Goal: Task Accomplishment & Management: Use online tool/utility

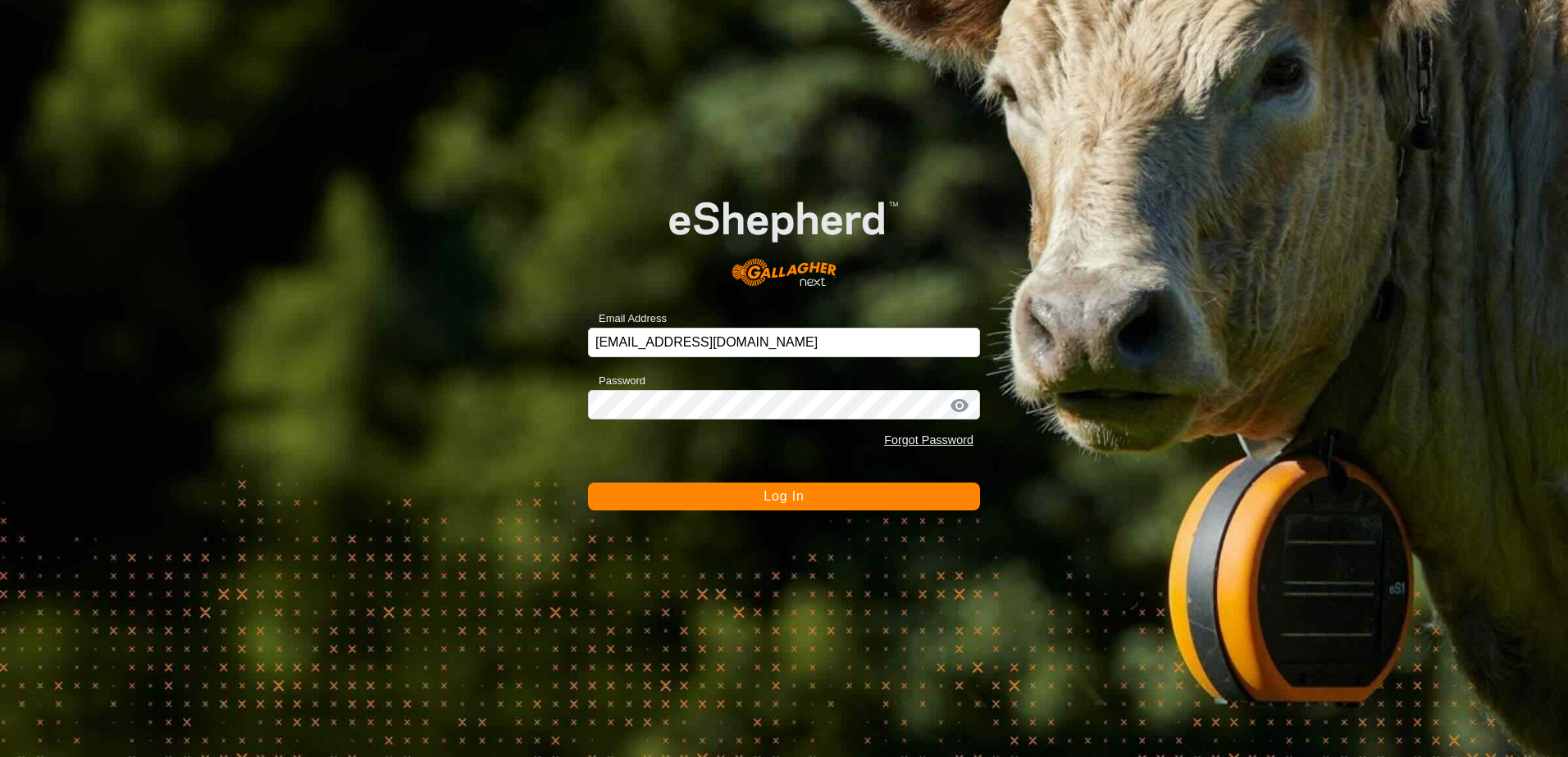
click at [765, 491] on span "Log In" at bounding box center [784, 496] width 40 height 14
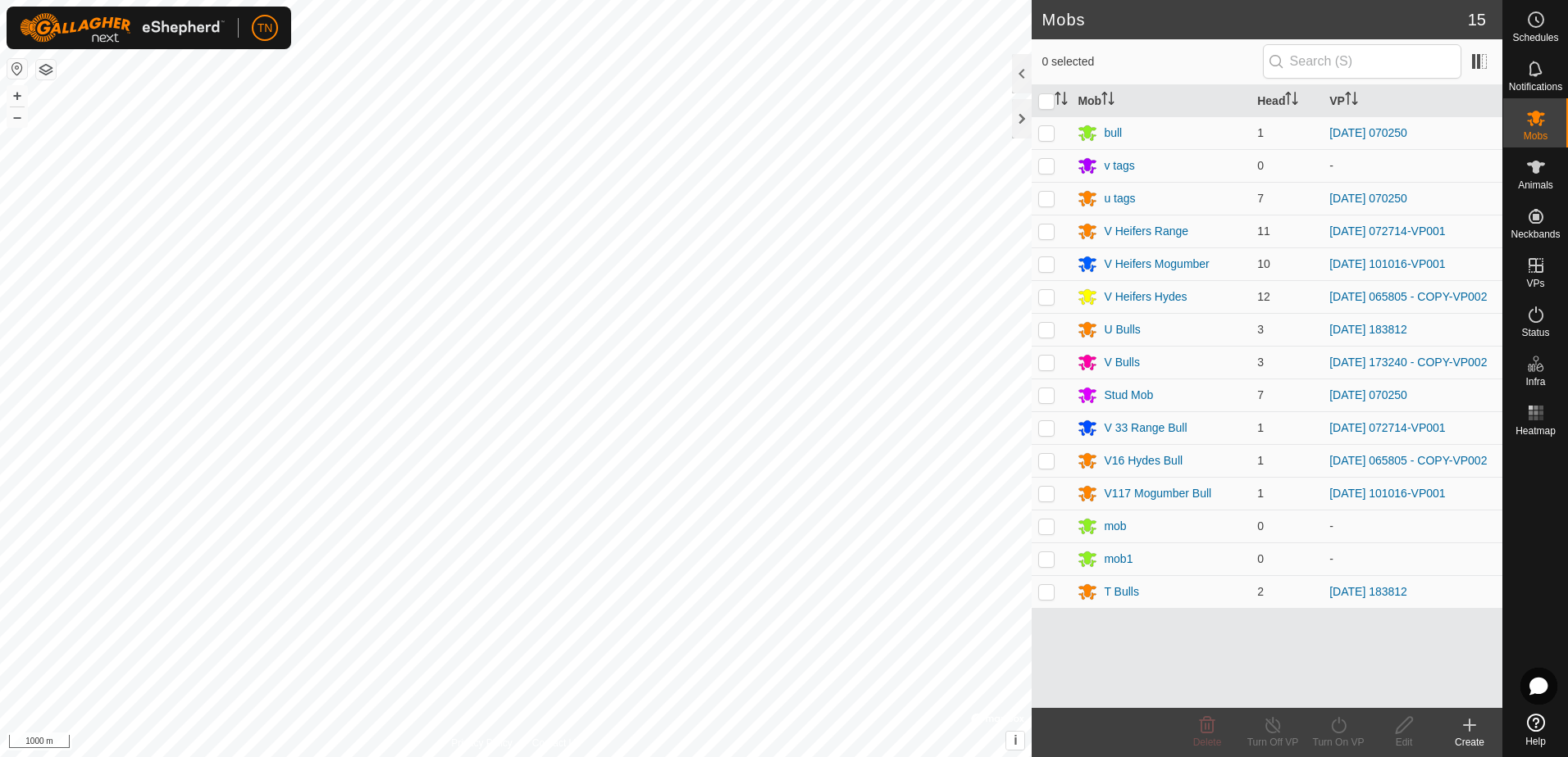
click at [1463, 731] on icon at bounding box center [1469, 725] width 20 height 20
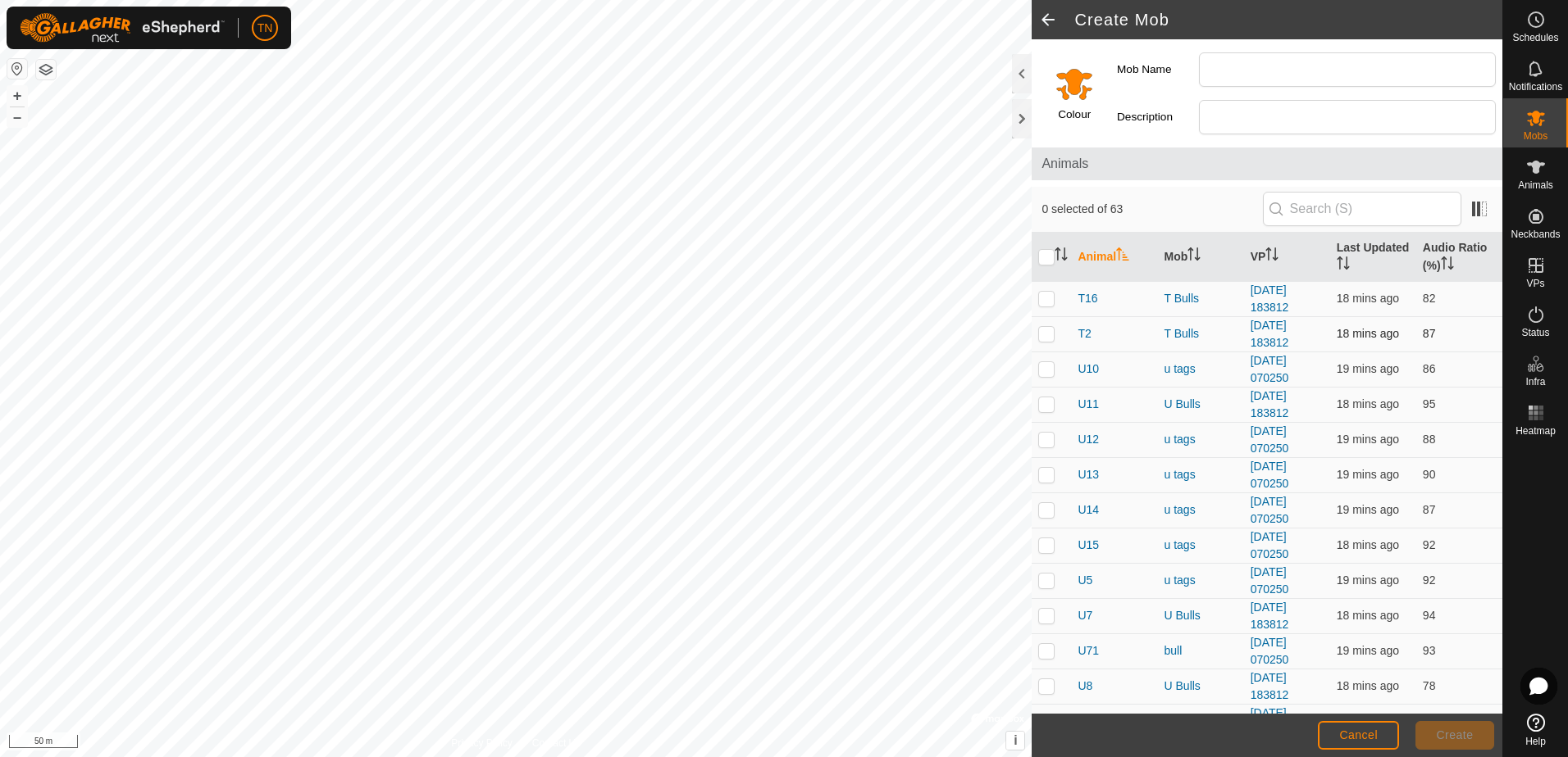
click at [1046, 336] on p-checkbox at bounding box center [1046, 334] width 16 height 13
checkbox input "true"
click at [1240, 68] on input "Mob Name" at bounding box center [1347, 70] width 297 height 34
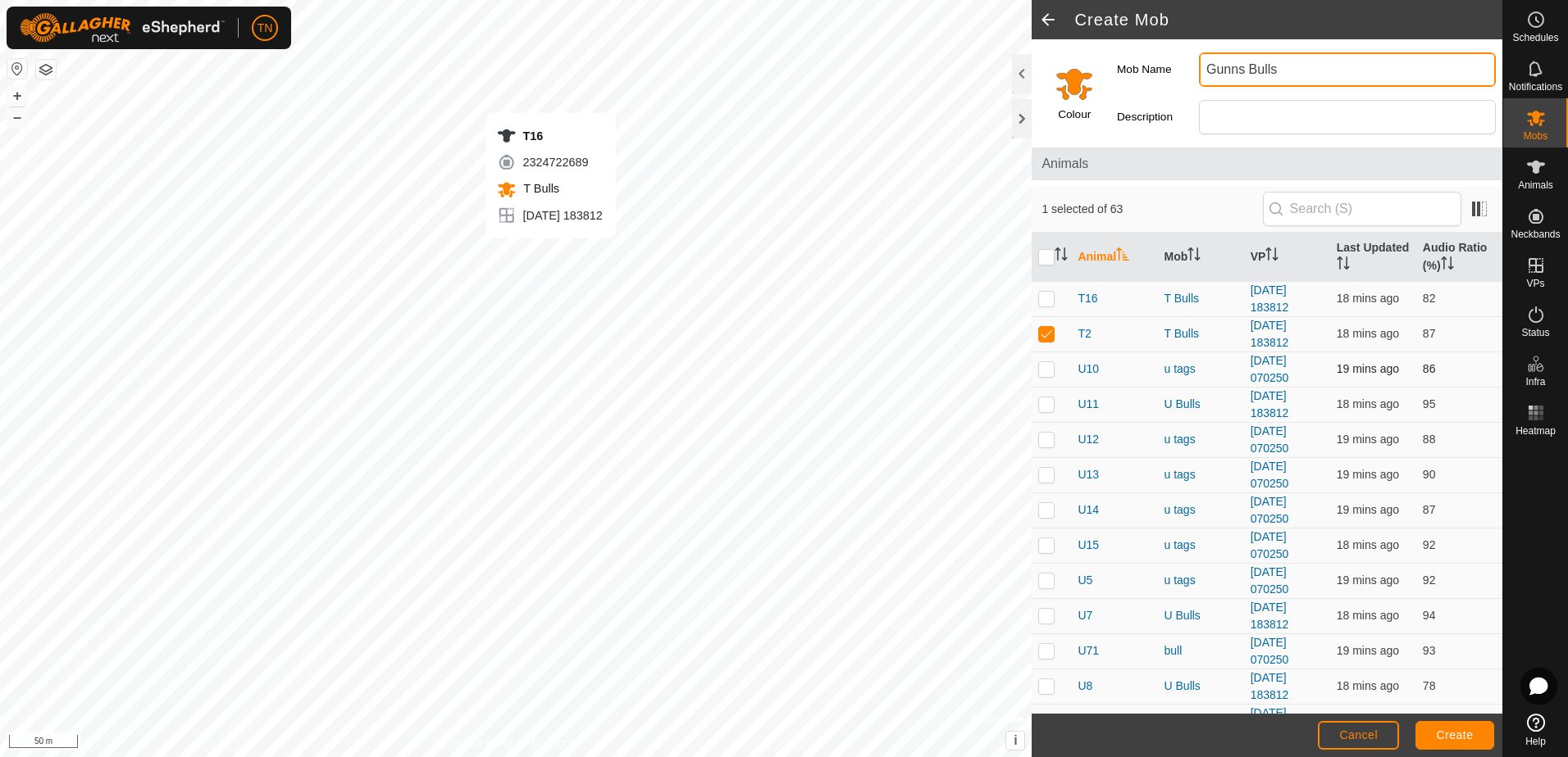
type input "Gunns Bulls"
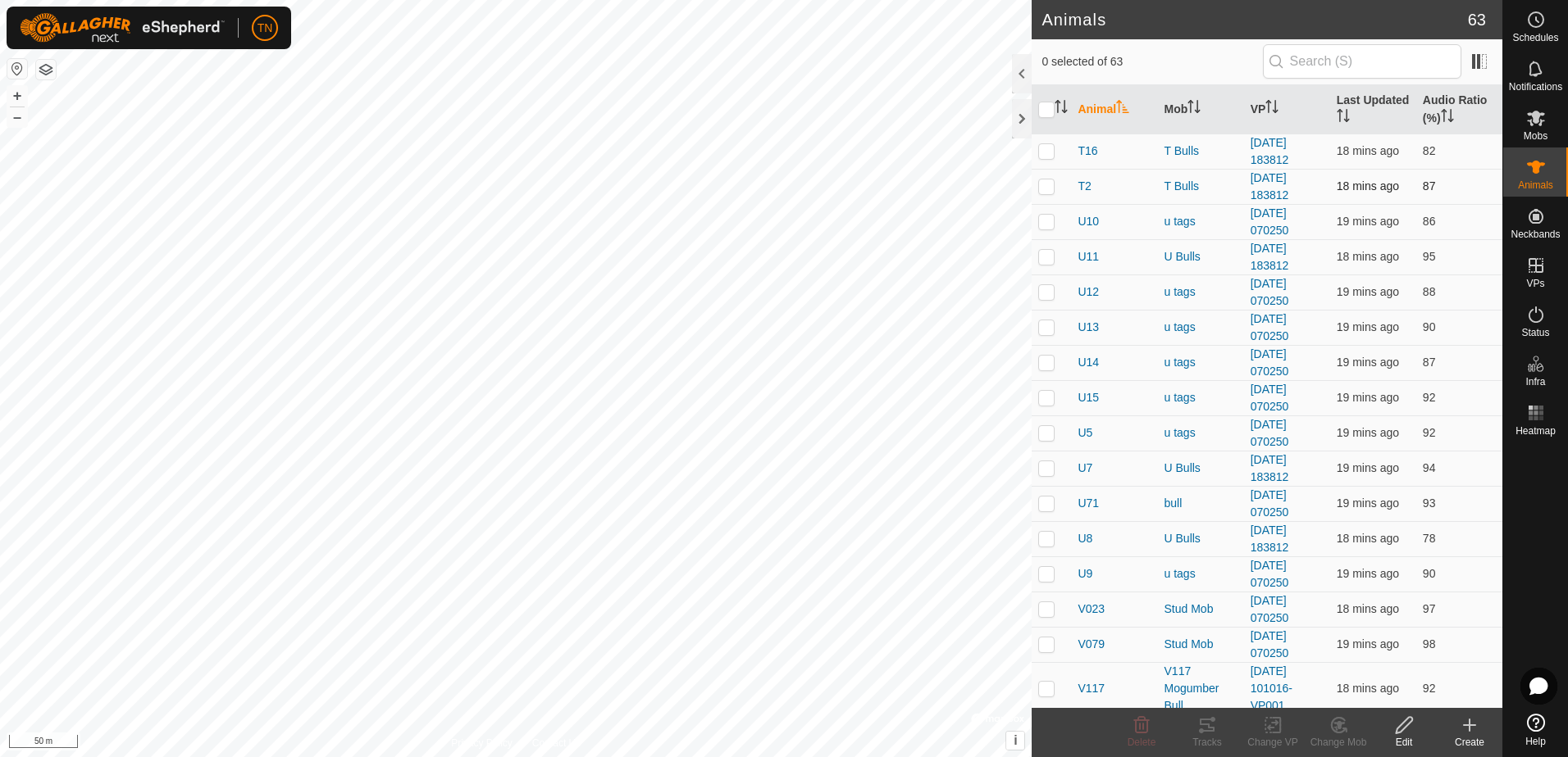
click at [1044, 188] on p-checkbox at bounding box center [1046, 185] width 16 height 13
checkbox input "true"
click at [1045, 539] on p-checkbox at bounding box center [1046, 538] width 16 height 13
checkbox input "true"
click at [1049, 153] on p-checkbox at bounding box center [1046, 150] width 16 height 13
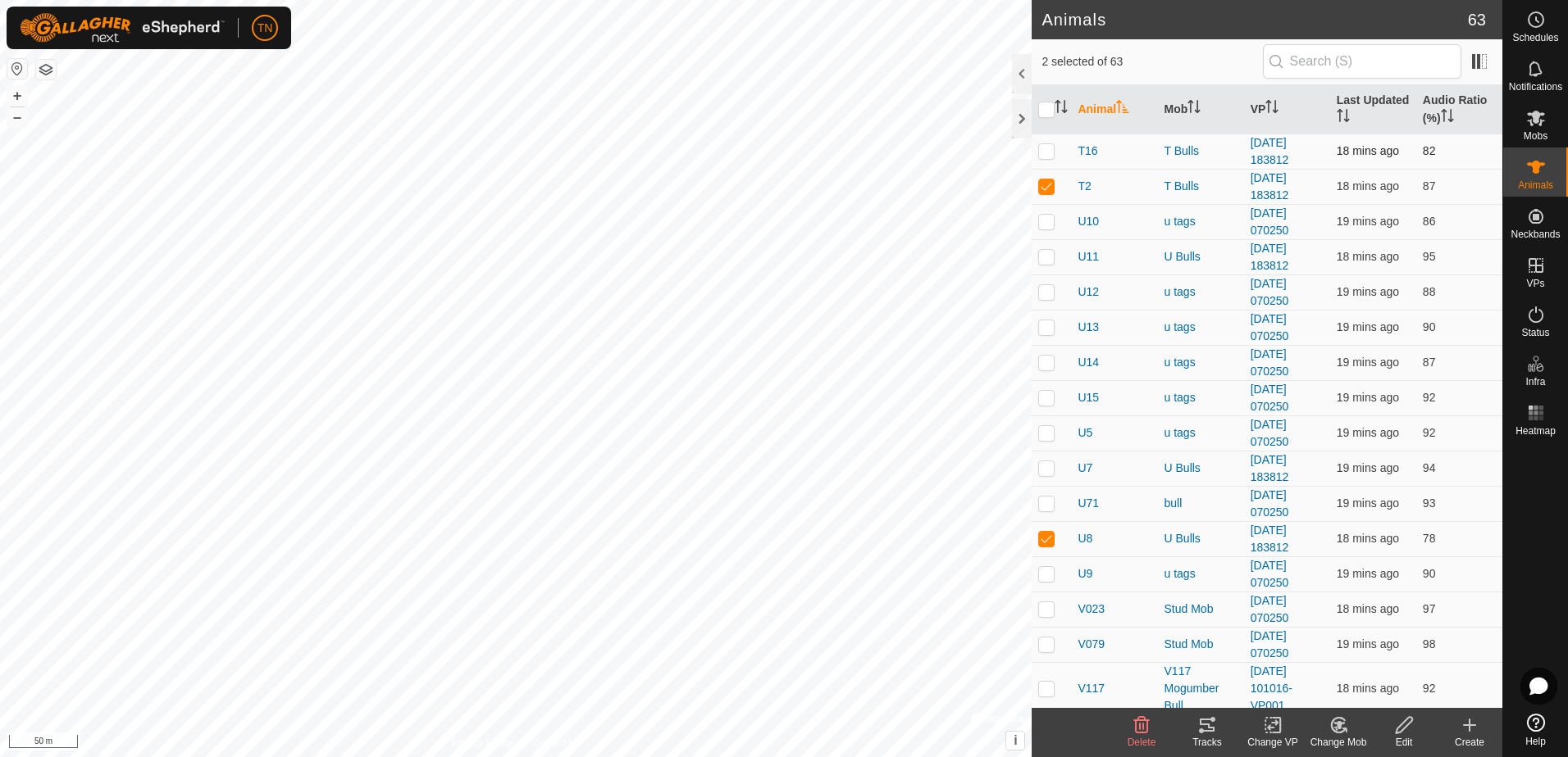
checkbox input "true"
click at [1335, 733] on icon at bounding box center [1338, 725] width 21 height 20
click at [1364, 658] on link "Choose Mob..." at bounding box center [1387, 655] width 162 height 33
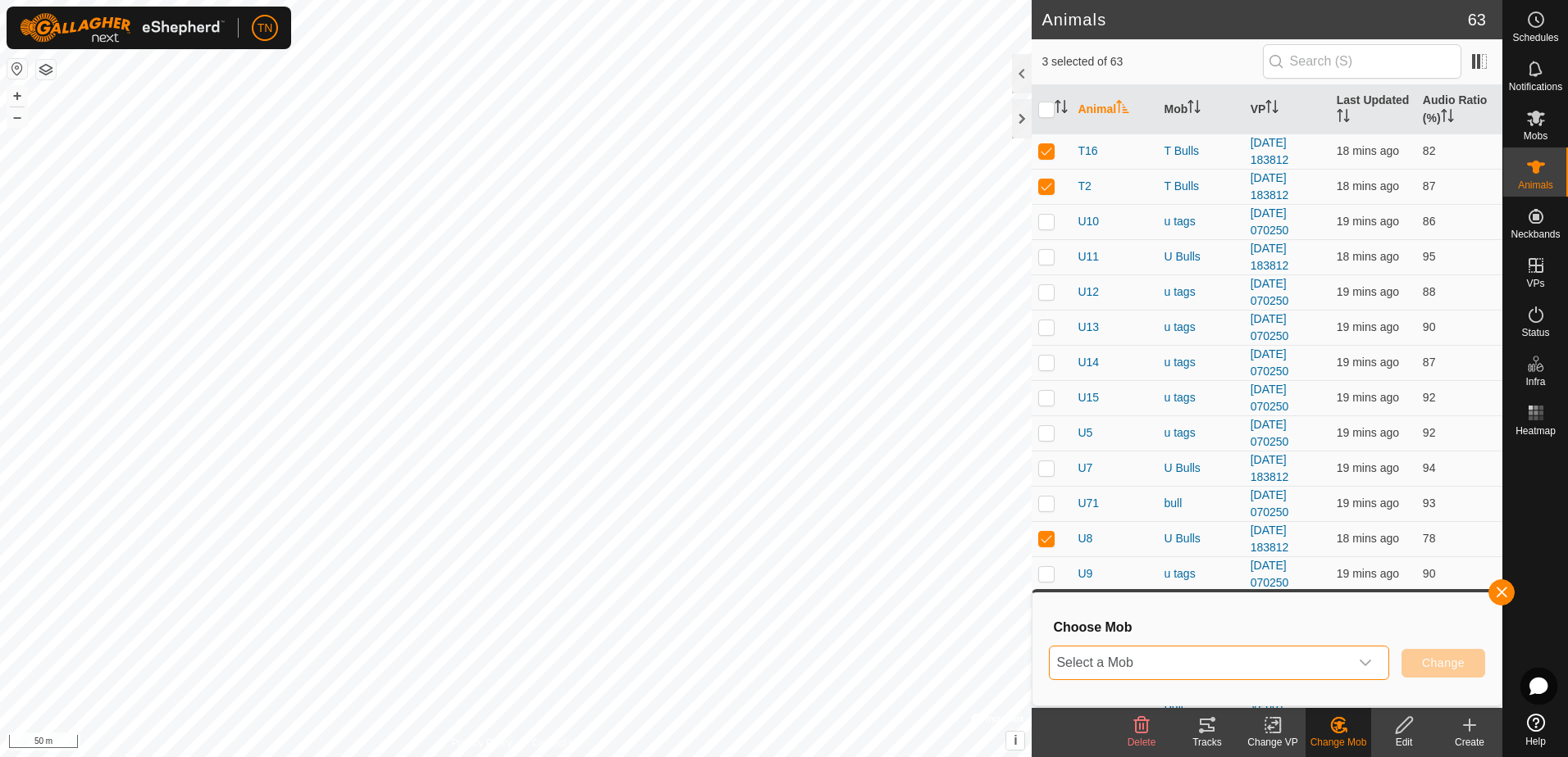
click at [1333, 666] on span "Select a Mob" at bounding box center [1199, 663] width 299 height 33
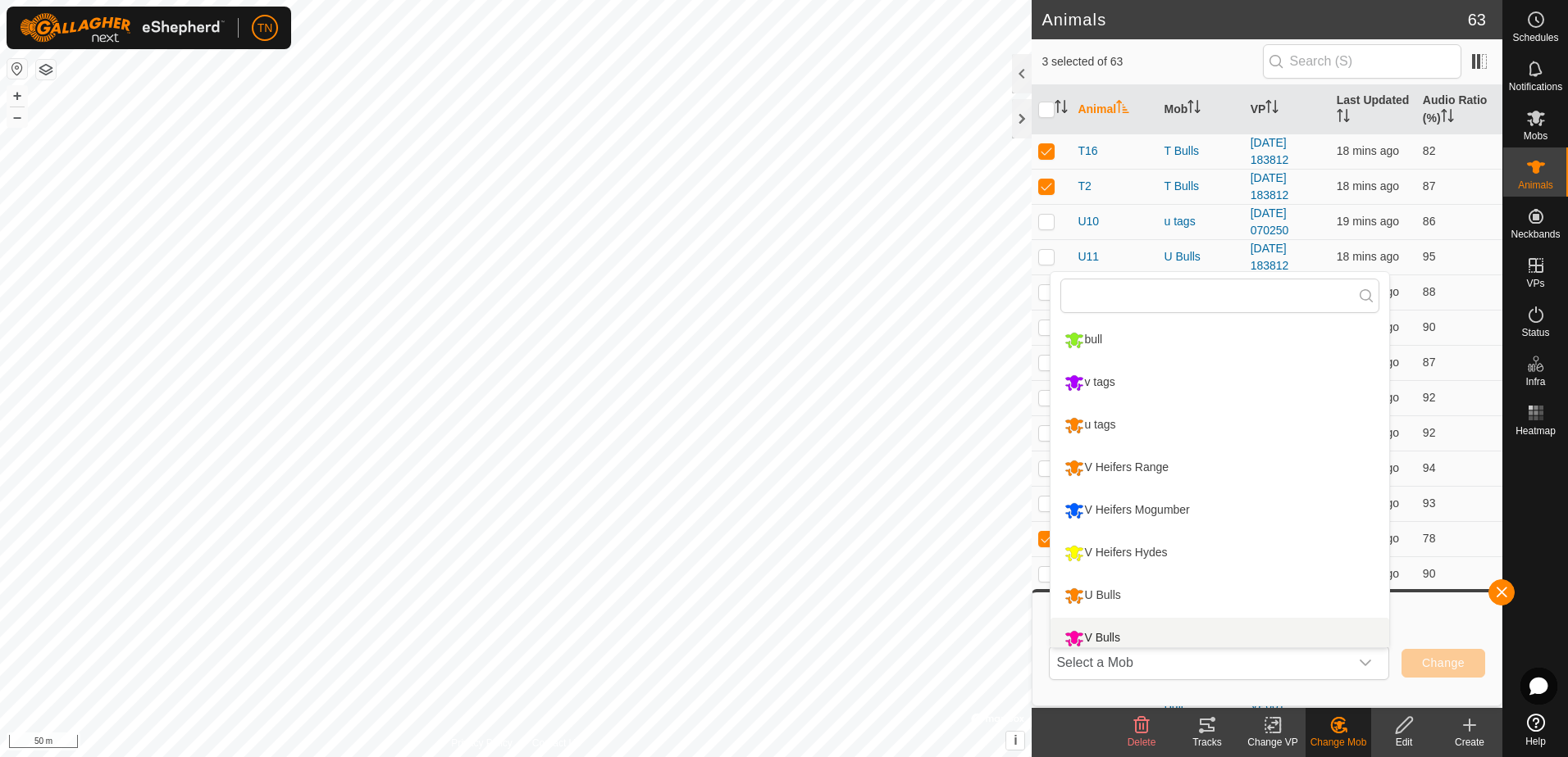
scroll to position [12, 0]
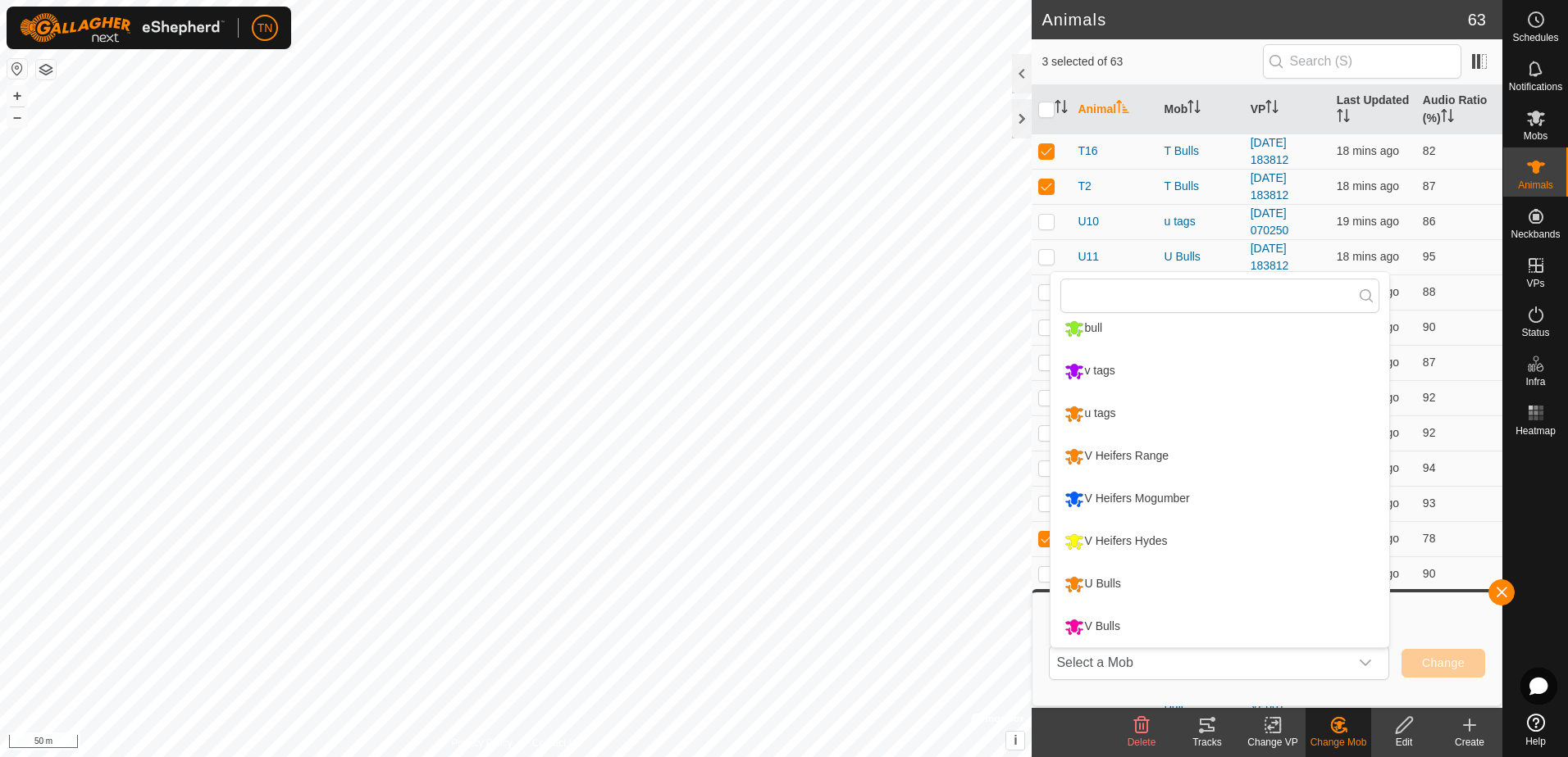
click at [1466, 728] on icon at bounding box center [1469, 725] width 20 height 20
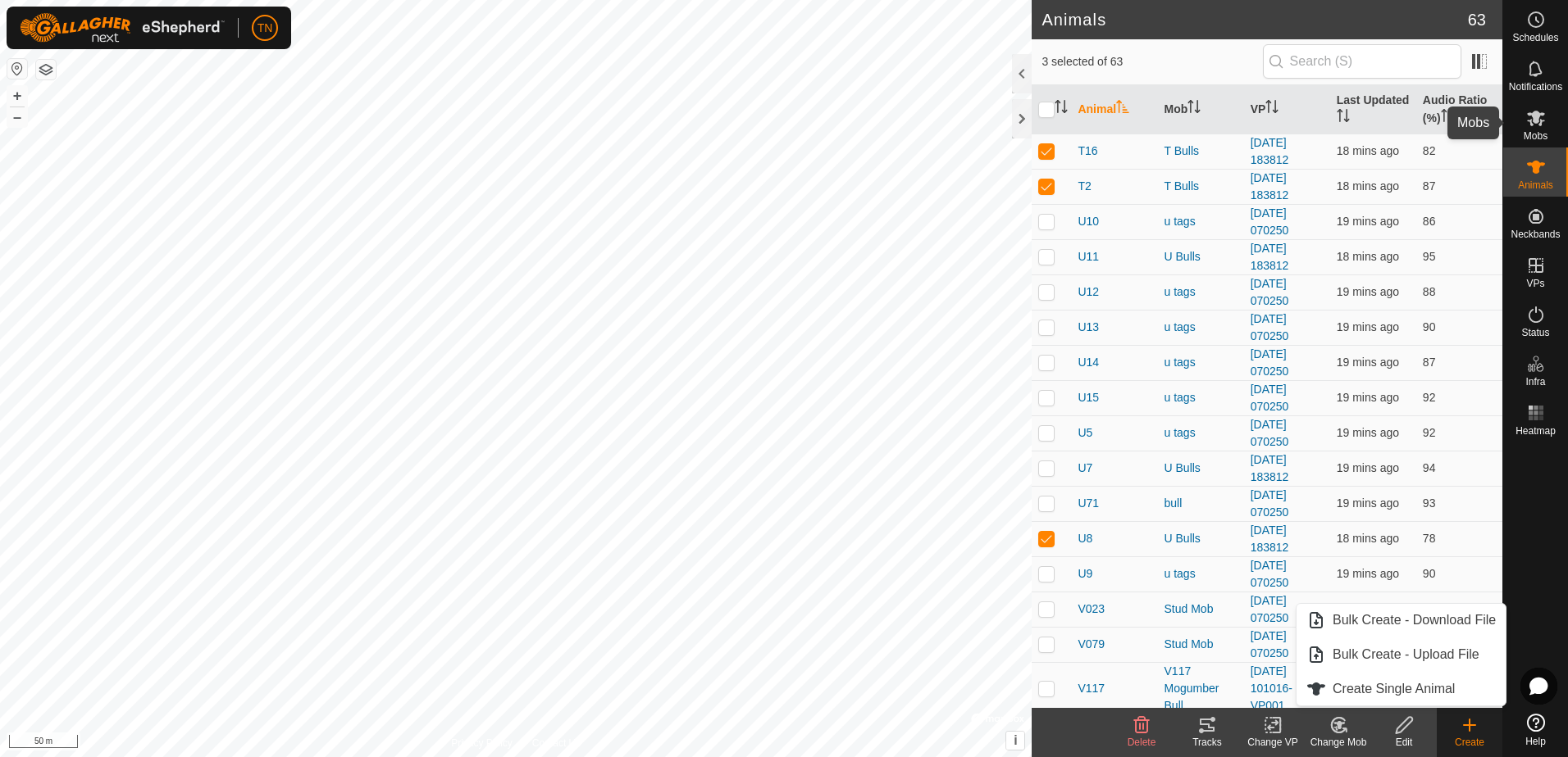
click at [1532, 128] on es-mob-svg-icon at bounding box center [1535, 118] width 30 height 26
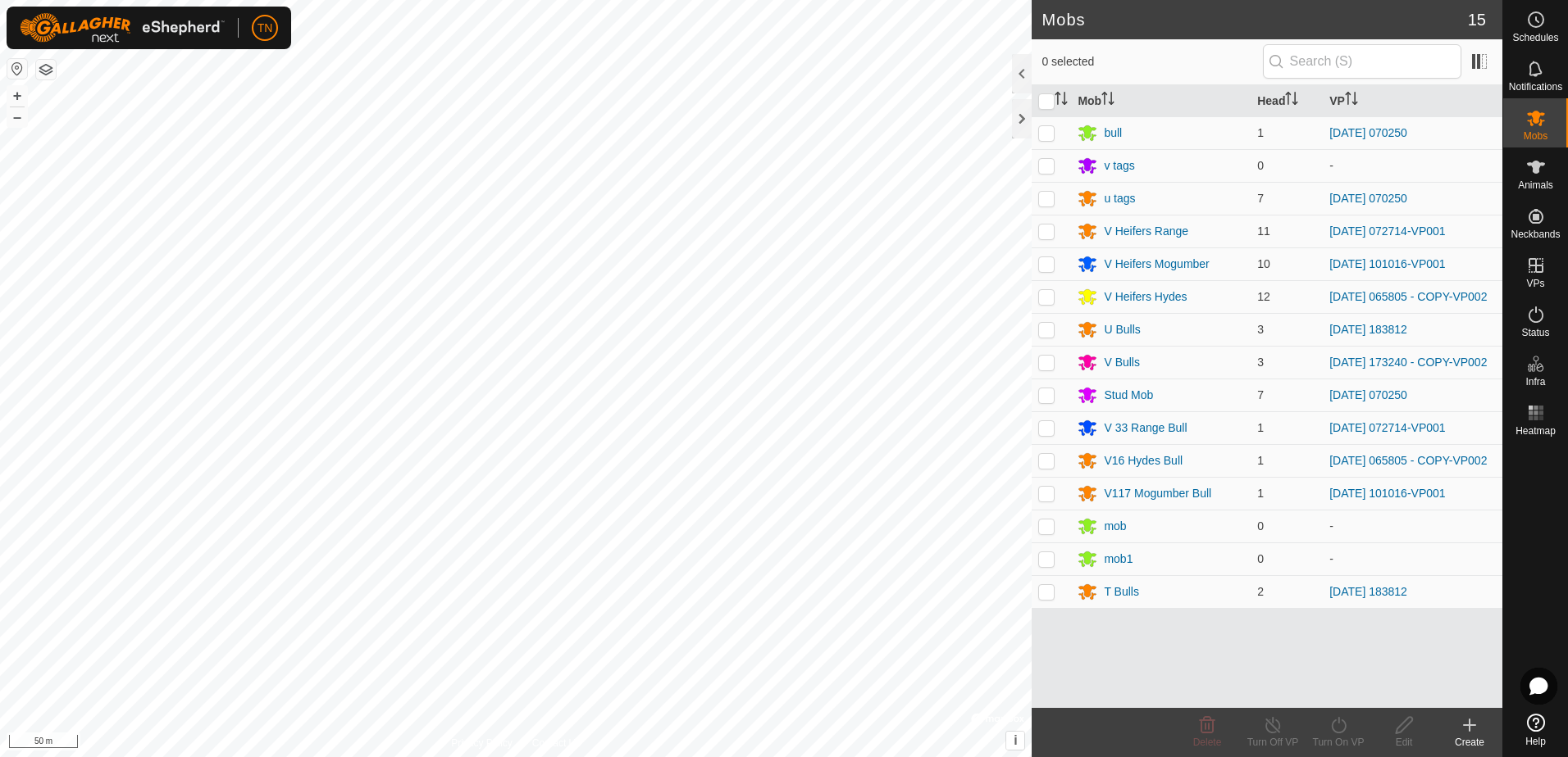
click at [1462, 725] on icon at bounding box center [1469, 725] width 20 height 20
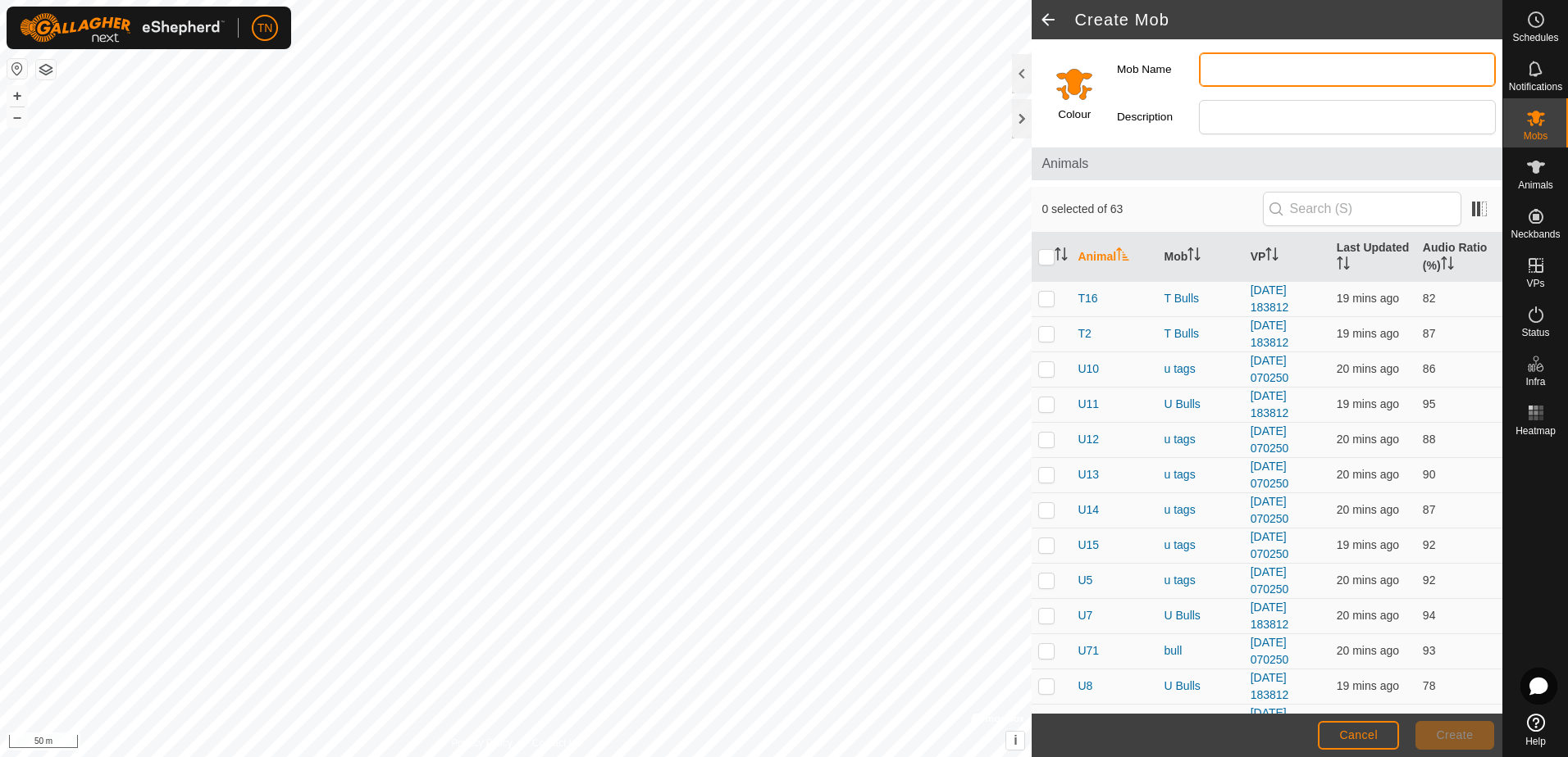
click at [1264, 70] on input "Mob Name" at bounding box center [1347, 70] width 297 height 34
type input "Gunns Bulls"
drag, startPoint x: 1044, startPoint y: 295, endPoint x: 1043, endPoint y: 305, distance: 10.0
click at [1044, 296] on p-checkbox at bounding box center [1046, 298] width 16 height 13
checkbox input "true"
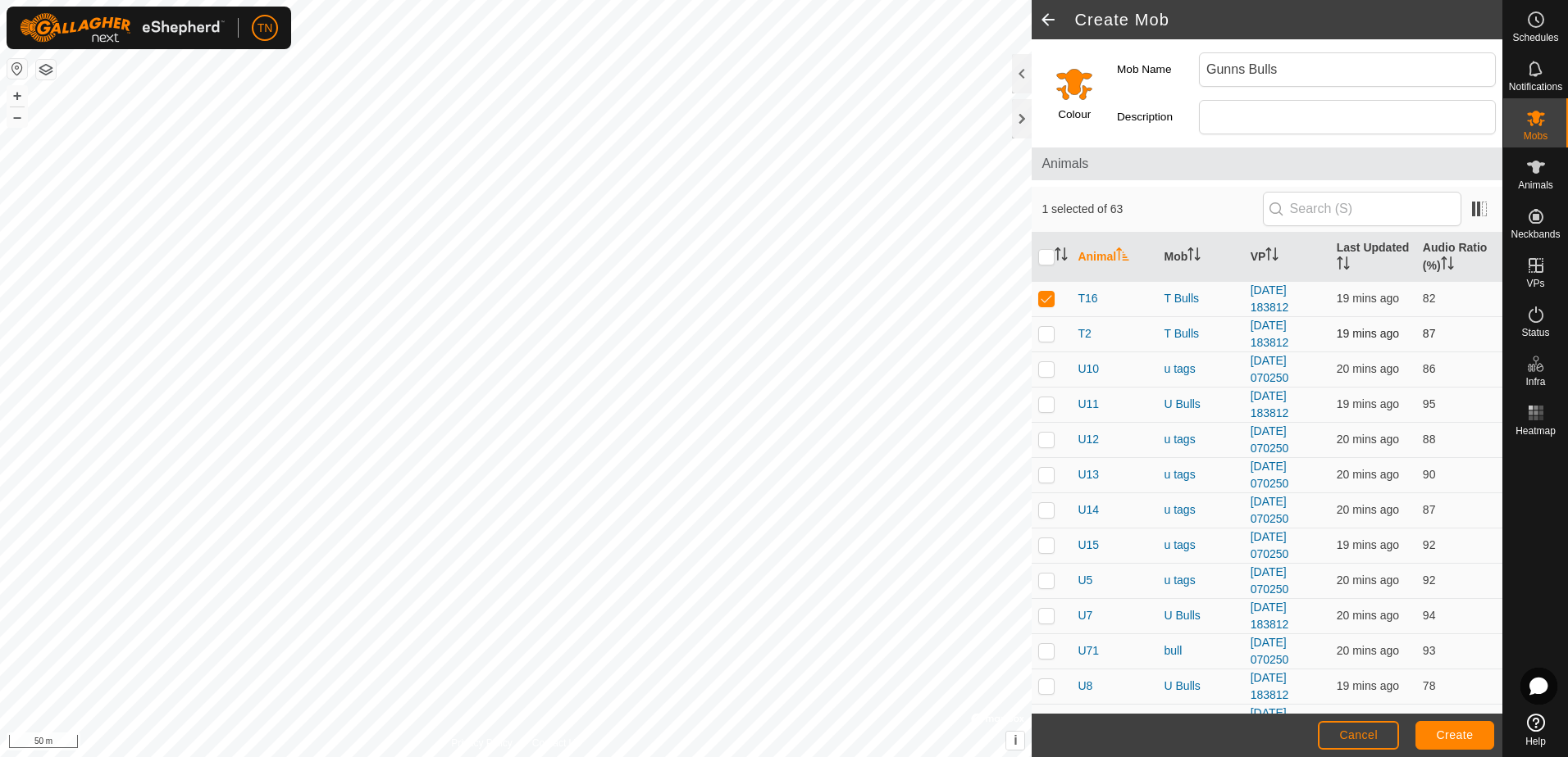
click at [1043, 336] on p-checkbox at bounding box center [1046, 334] width 16 height 13
checkbox input "true"
click at [1046, 685] on p-checkbox at bounding box center [1046, 686] width 16 height 13
checkbox input "true"
click at [1458, 733] on span "Create" at bounding box center [1455, 735] width 37 height 13
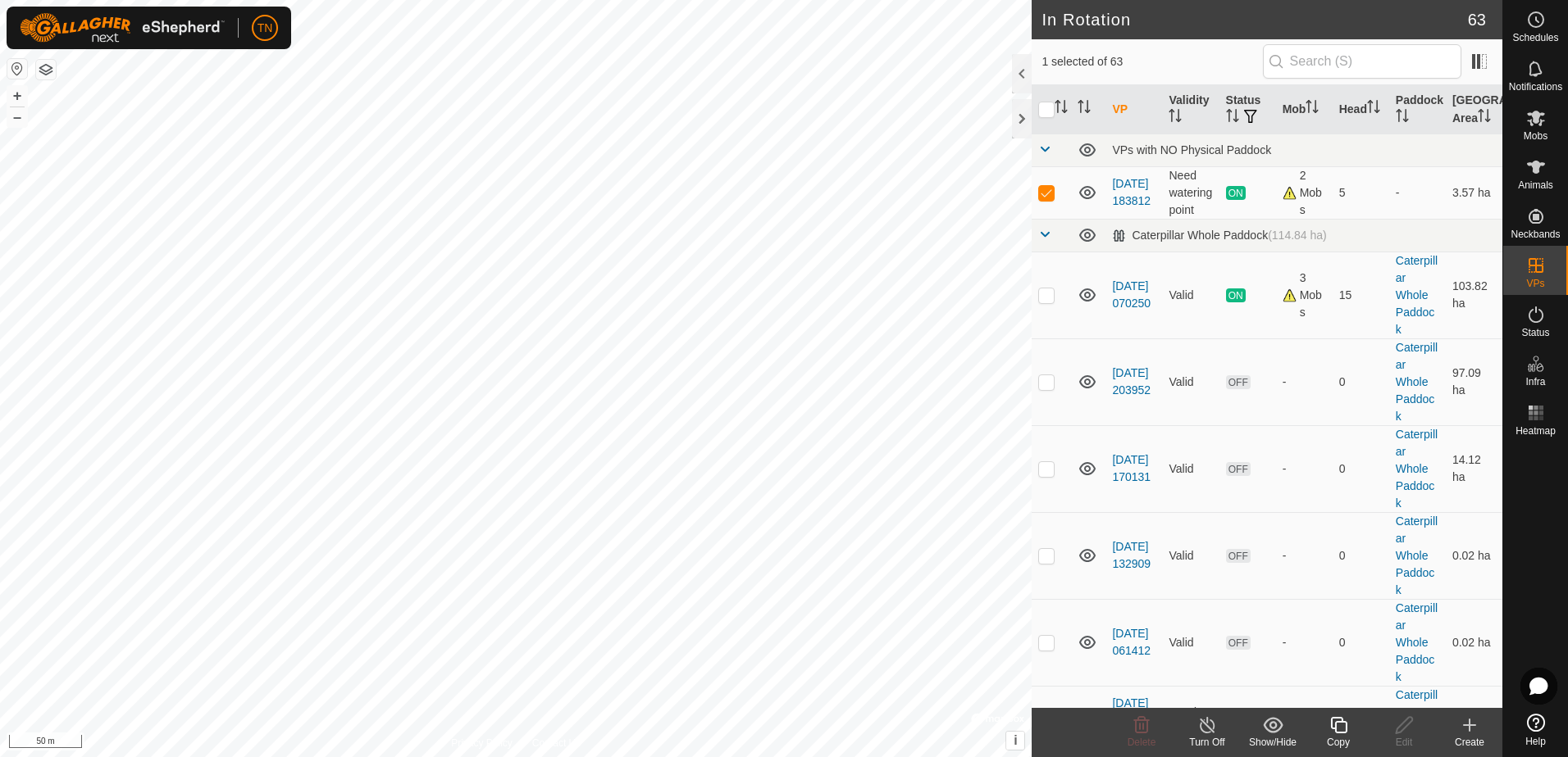
click at [1343, 739] on div "Copy" at bounding box center [1338, 743] width 65 height 14
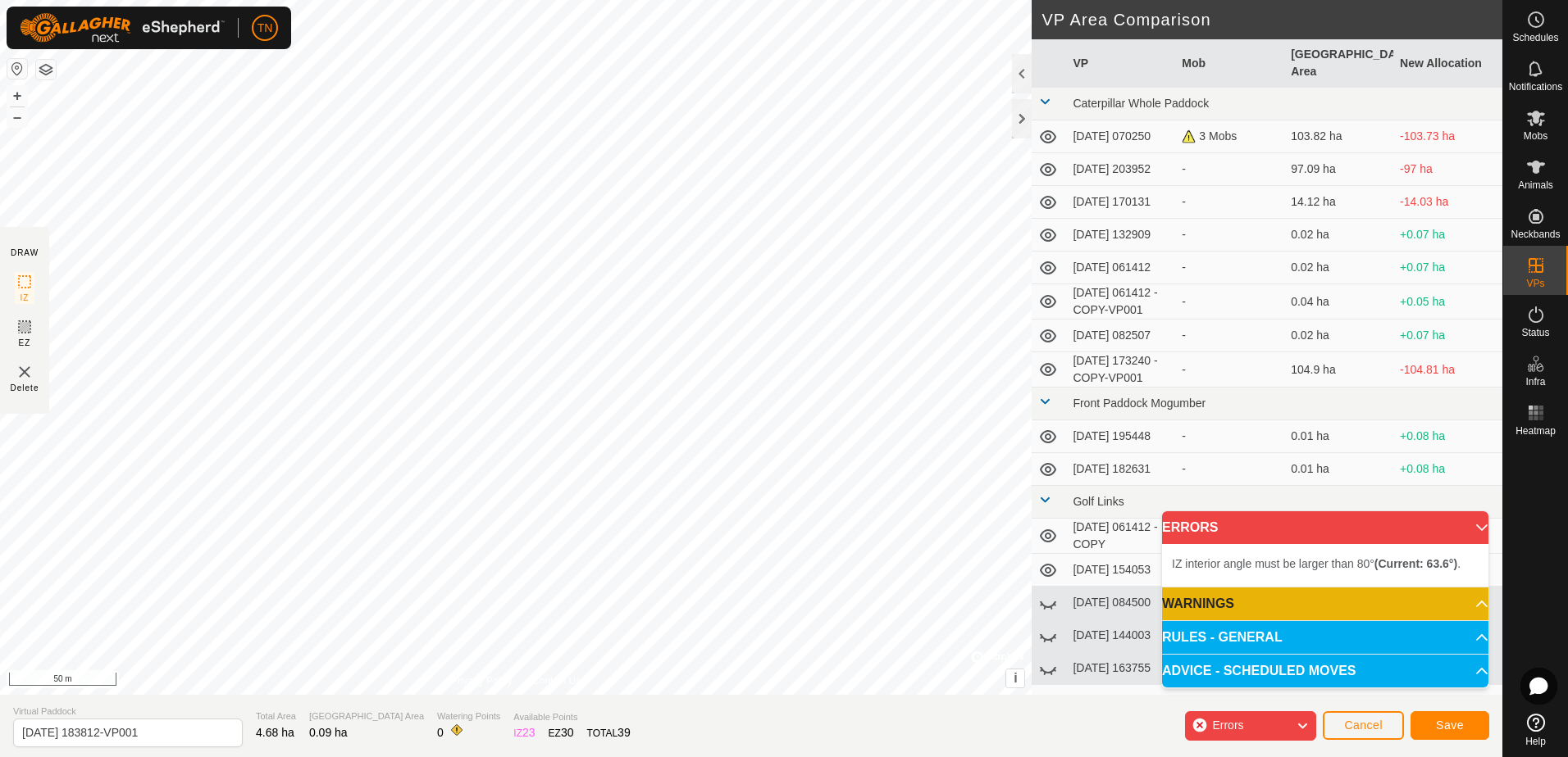
click at [847, 208] on div "IZ interior angle must be larger than 80° (Current: 63.6°) . + – ⇧ i © Mapbox ,…" at bounding box center [516, 347] width 1031 height 695
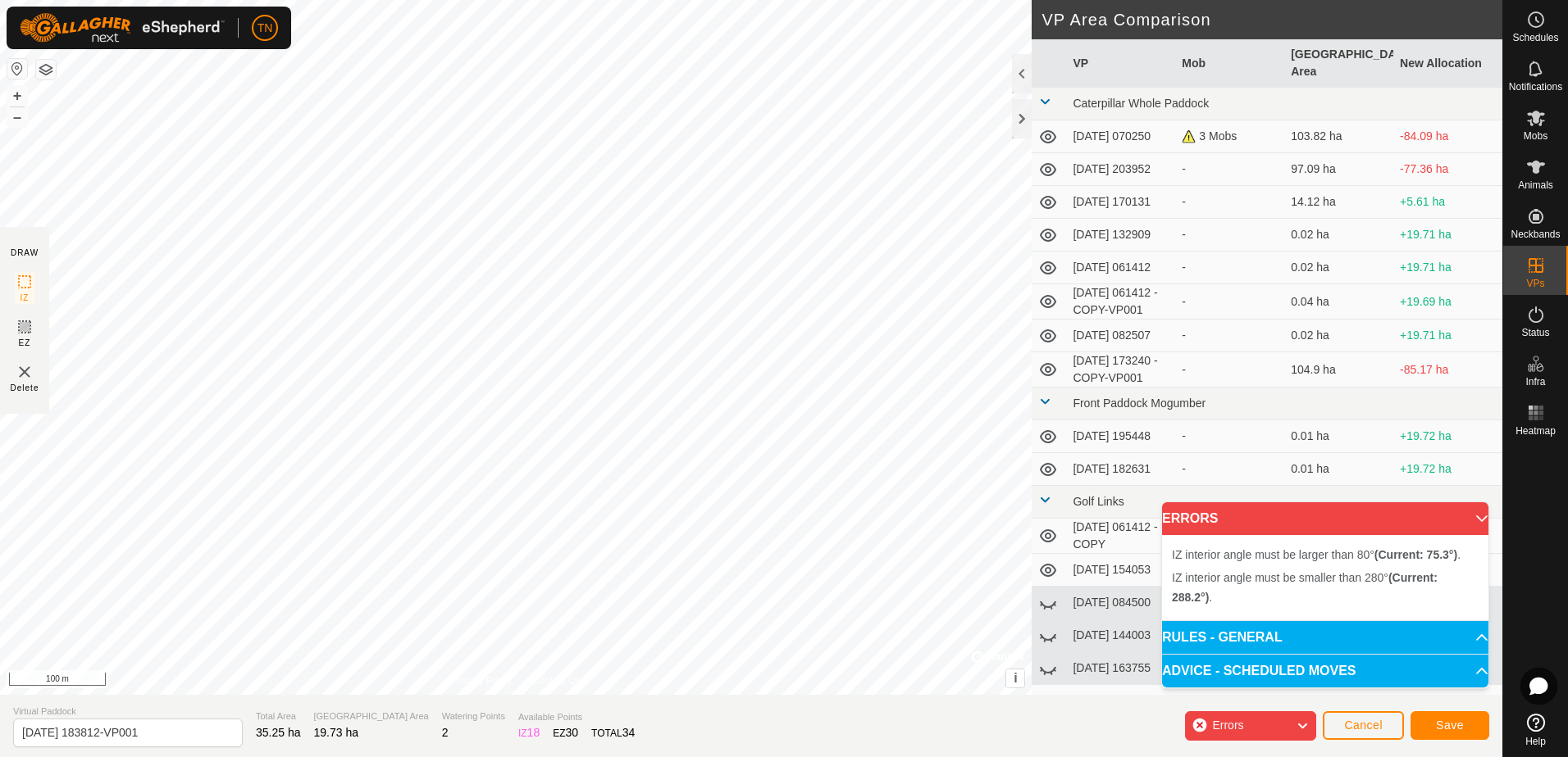
click at [929, 524] on div "IZ interior angle must be larger than 80° (Current: 75.3°) . + – ⇧ i © Mapbox ,…" at bounding box center [516, 347] width 1031 height 695
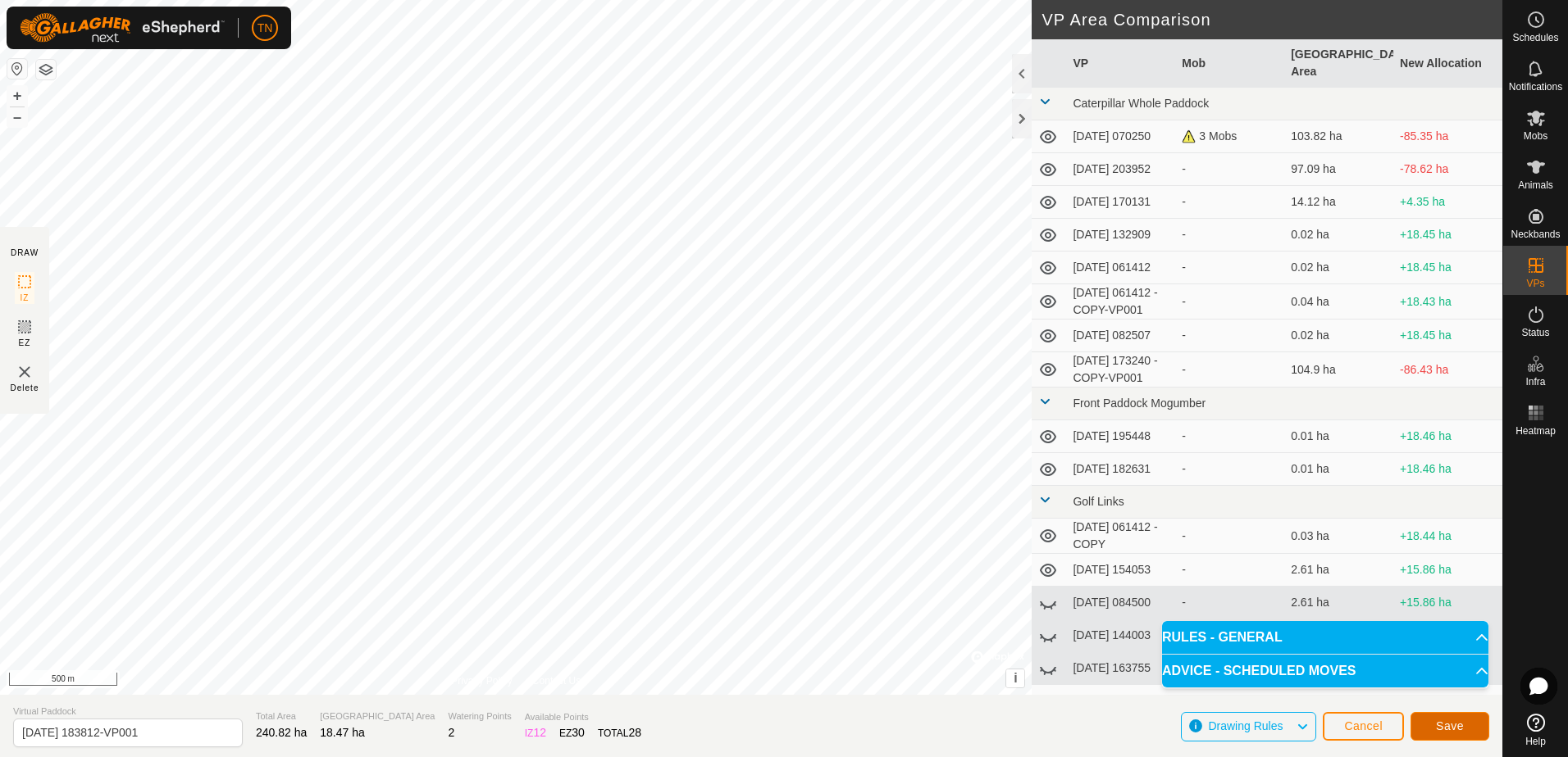
click at [1451, 729] on span "Save" at bounding box center [1449, 726] width 28 height 13
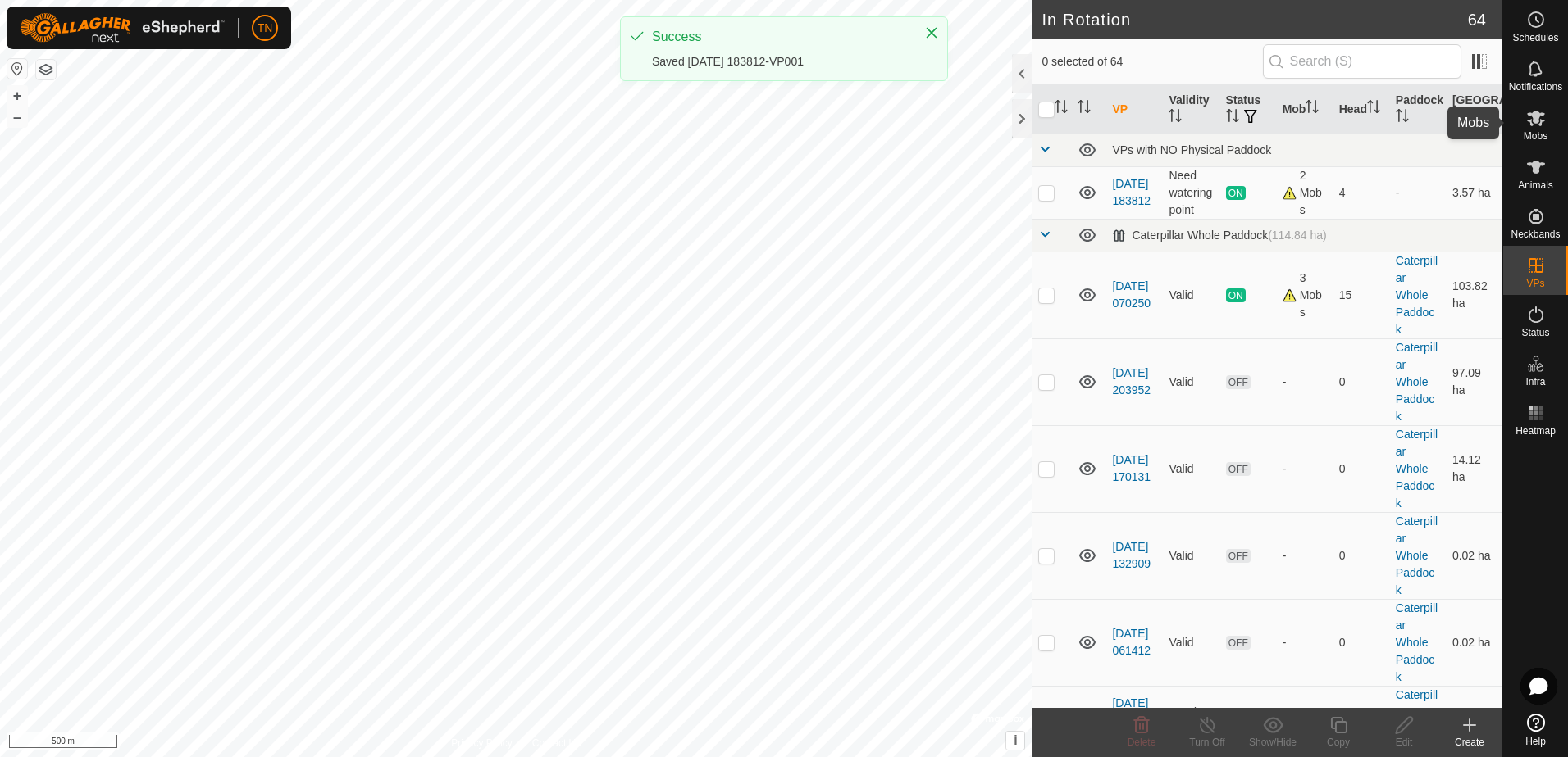
click at [1540, 125] on icon at bounding box center [1535, 118] width 18 height 15
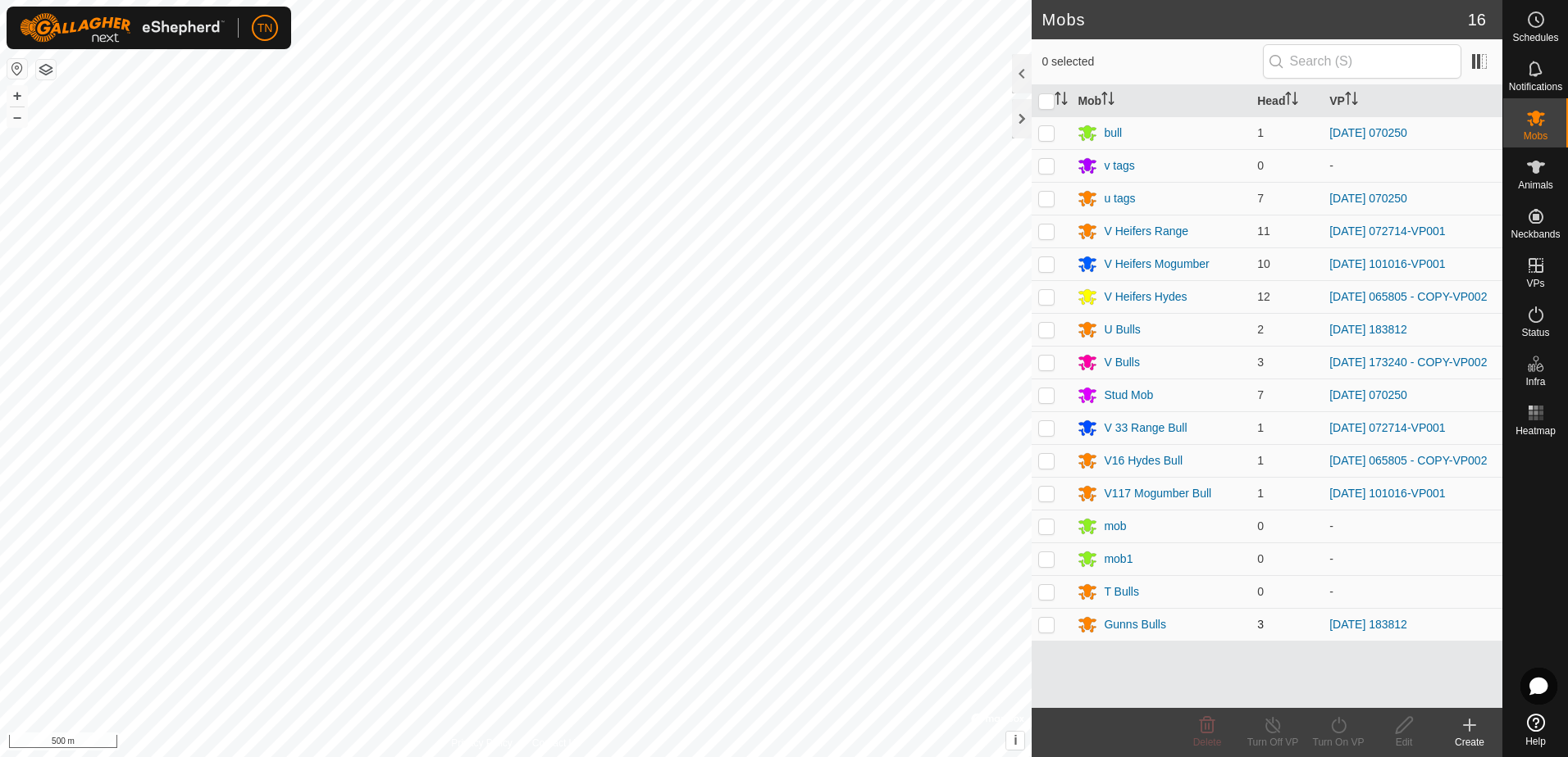
click at [1049, 629] on p-checkbox at bounding box center [1046, 624] width 16 height 13
checkbox input "true"
click at [1341, 724] on icon at bounding box center [1338, 725] width 21 height 20
click at [1395, 698] on link "Now" at bounding box center [1387, 689] width 162 height 33
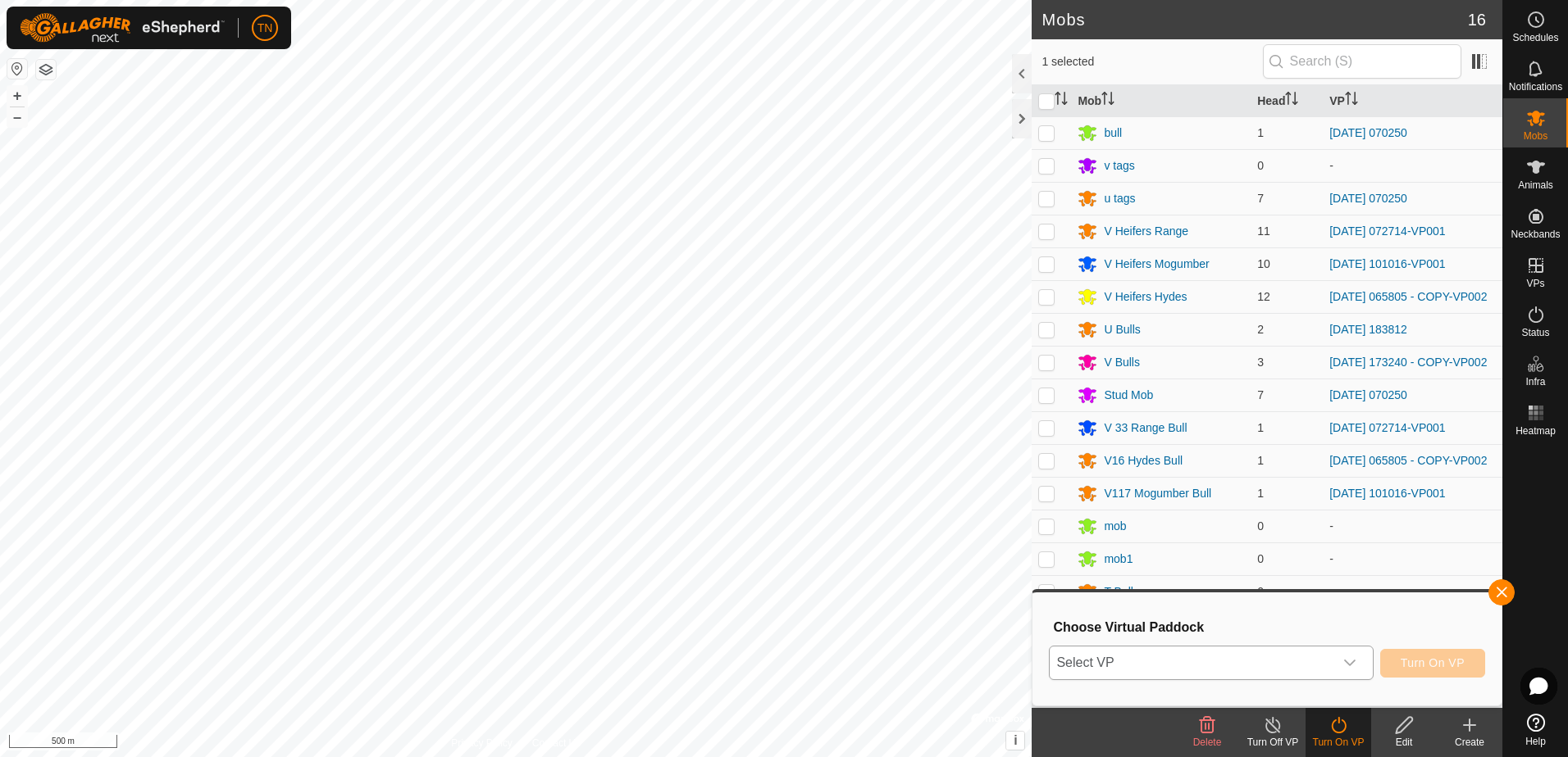
click at [1169, 668] on span "Select VP" at bounding box center [1191, 663] width 283 height 33
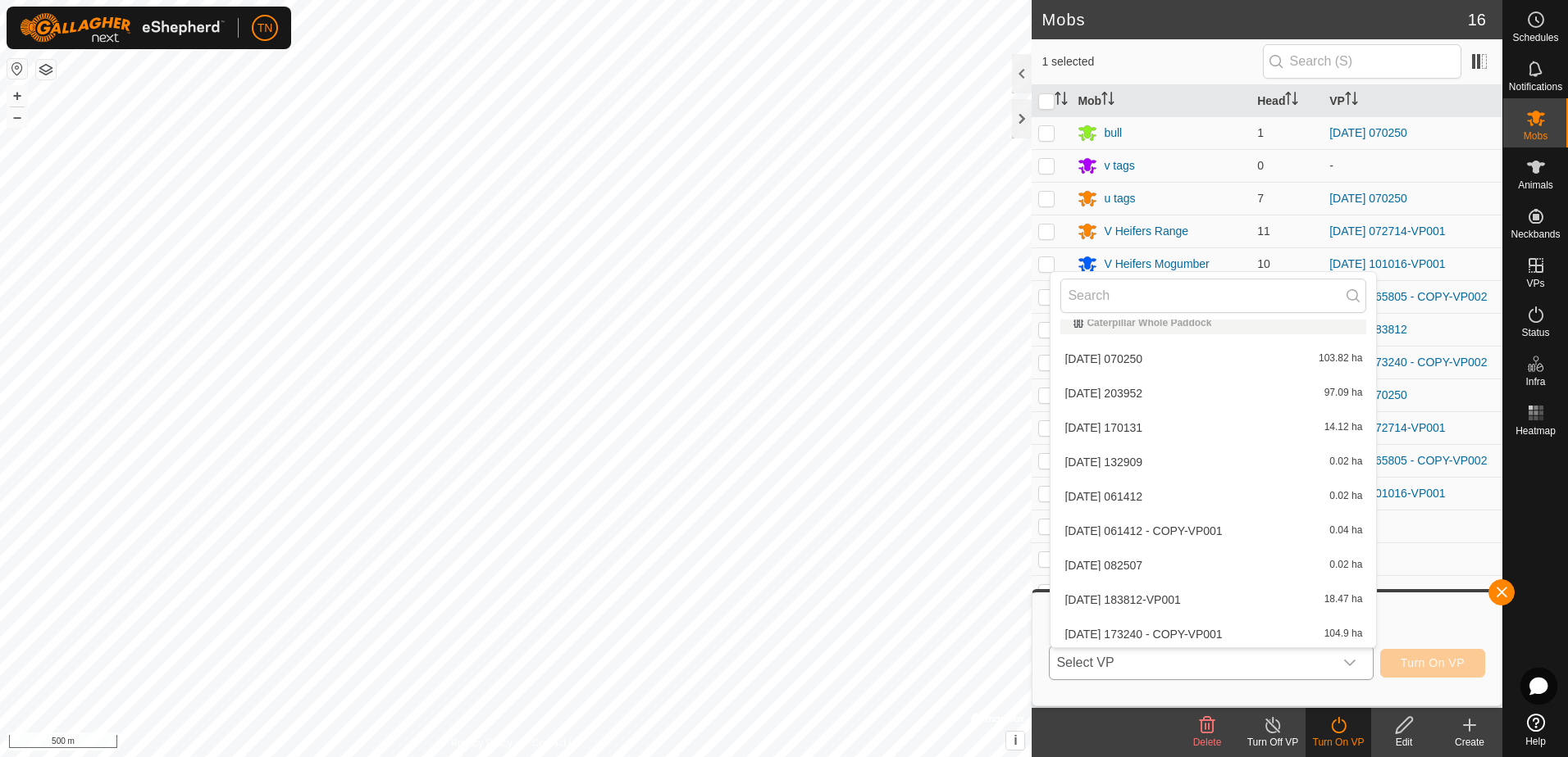
scroll to position [164, 0]
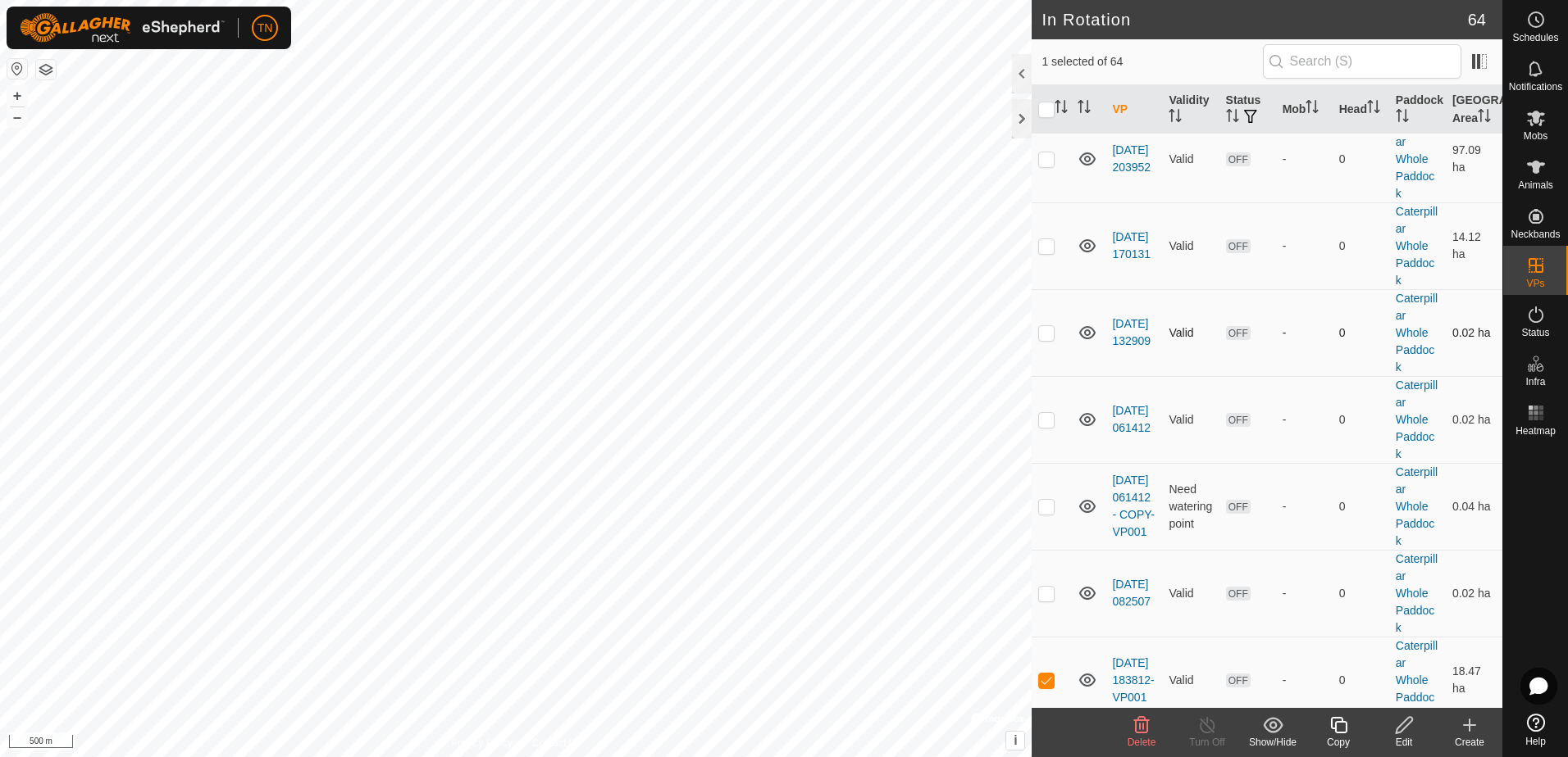
scroll to position [246, 0]
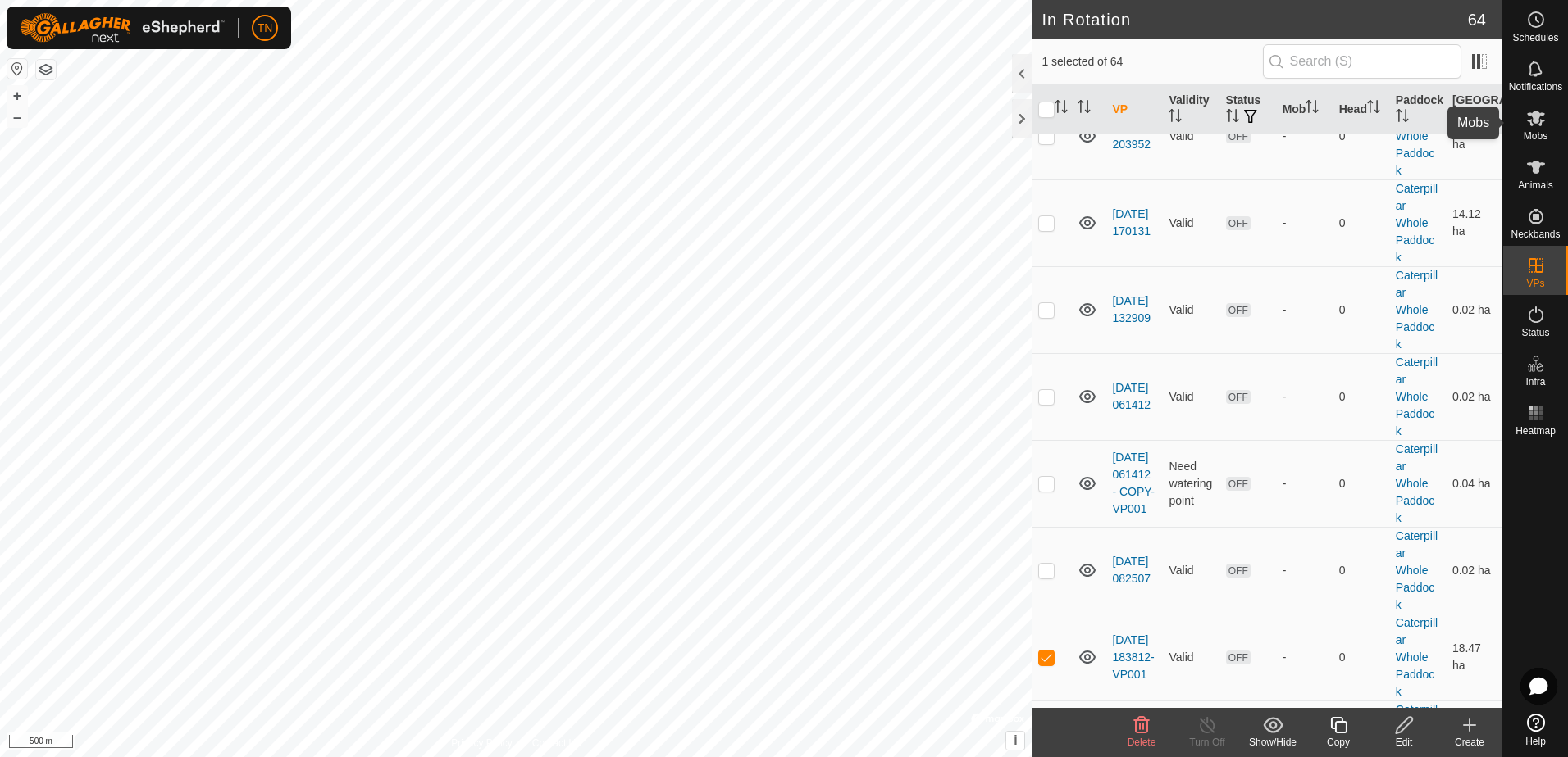
click at [1535, 121] on icon at bounding box center [1535, 118] width 18 height 15
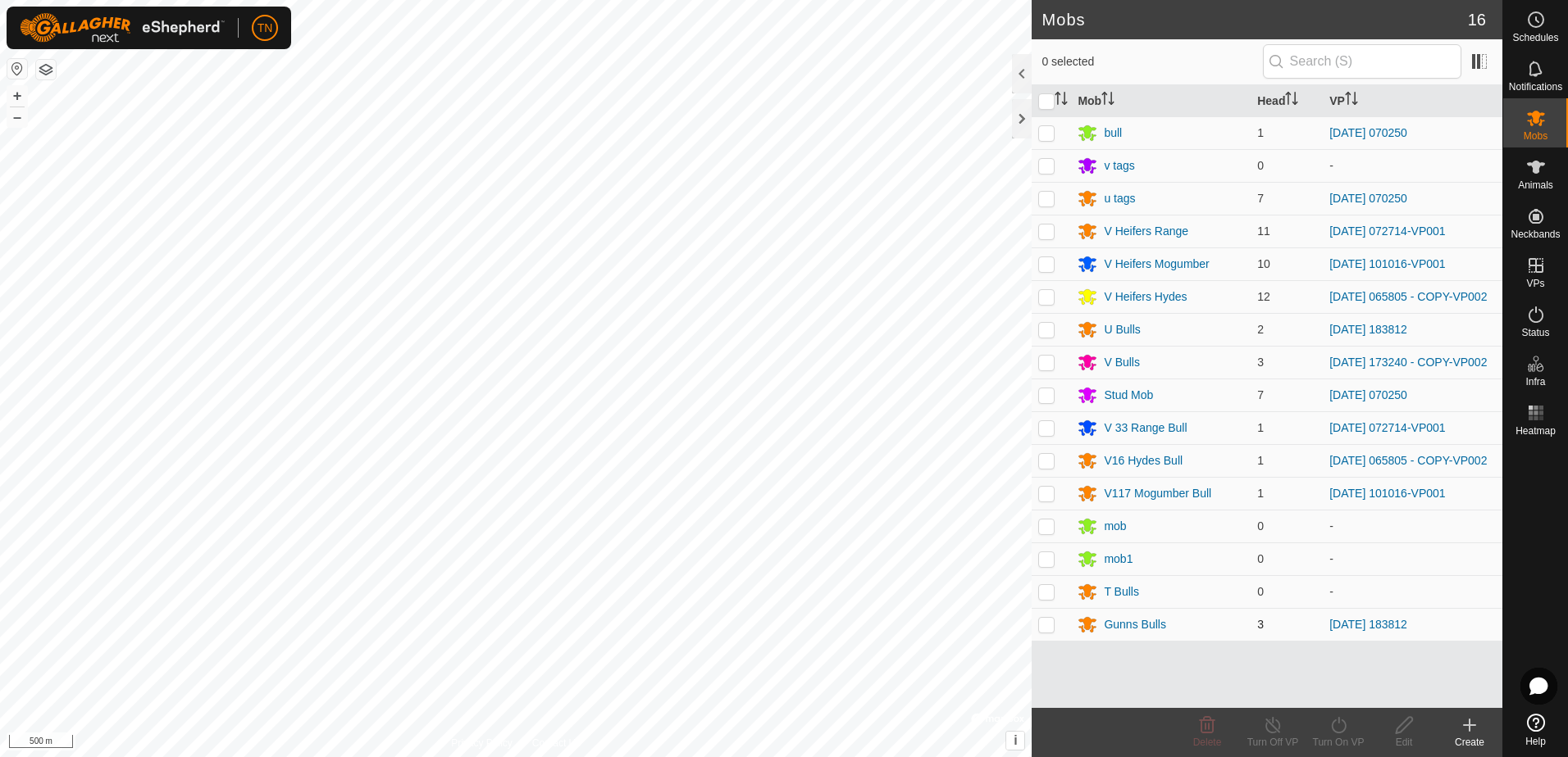
click at [1051, 631] on p-checkbox at bounding box center [1046, 624] width 16 height 13
checkbox input "true"
click at [1332, 723] on icon at bounding box center [1338, 725] width 21 height 20
click at [1349, 684] on link "Now" at bounding box center [1387, 689] width 162 height 33
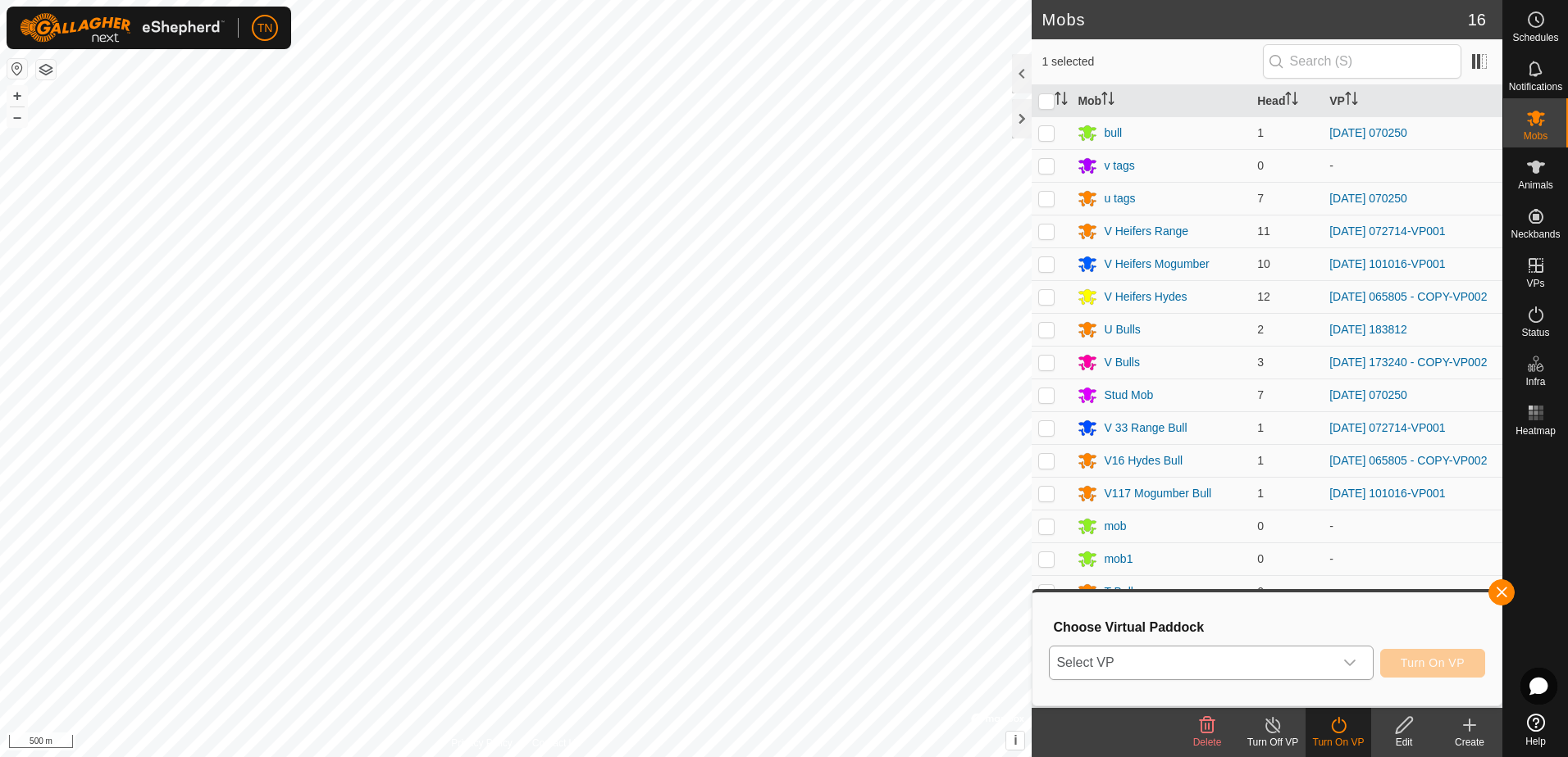
click at [1349, 658] on icon "dropdown trigger" at bounding box center [1349, 663] width 13 height 13
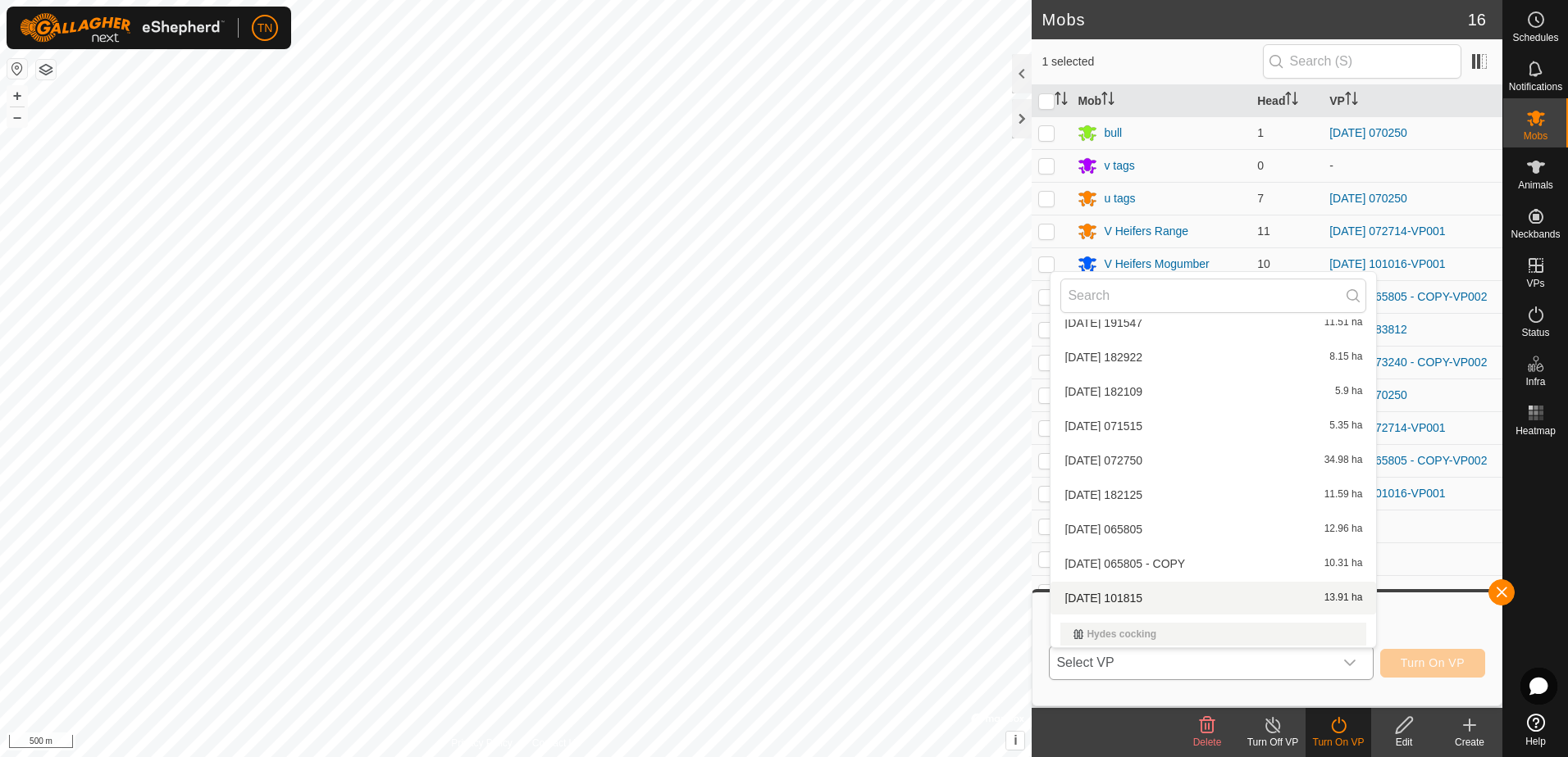
scroll to position [1251, 0]
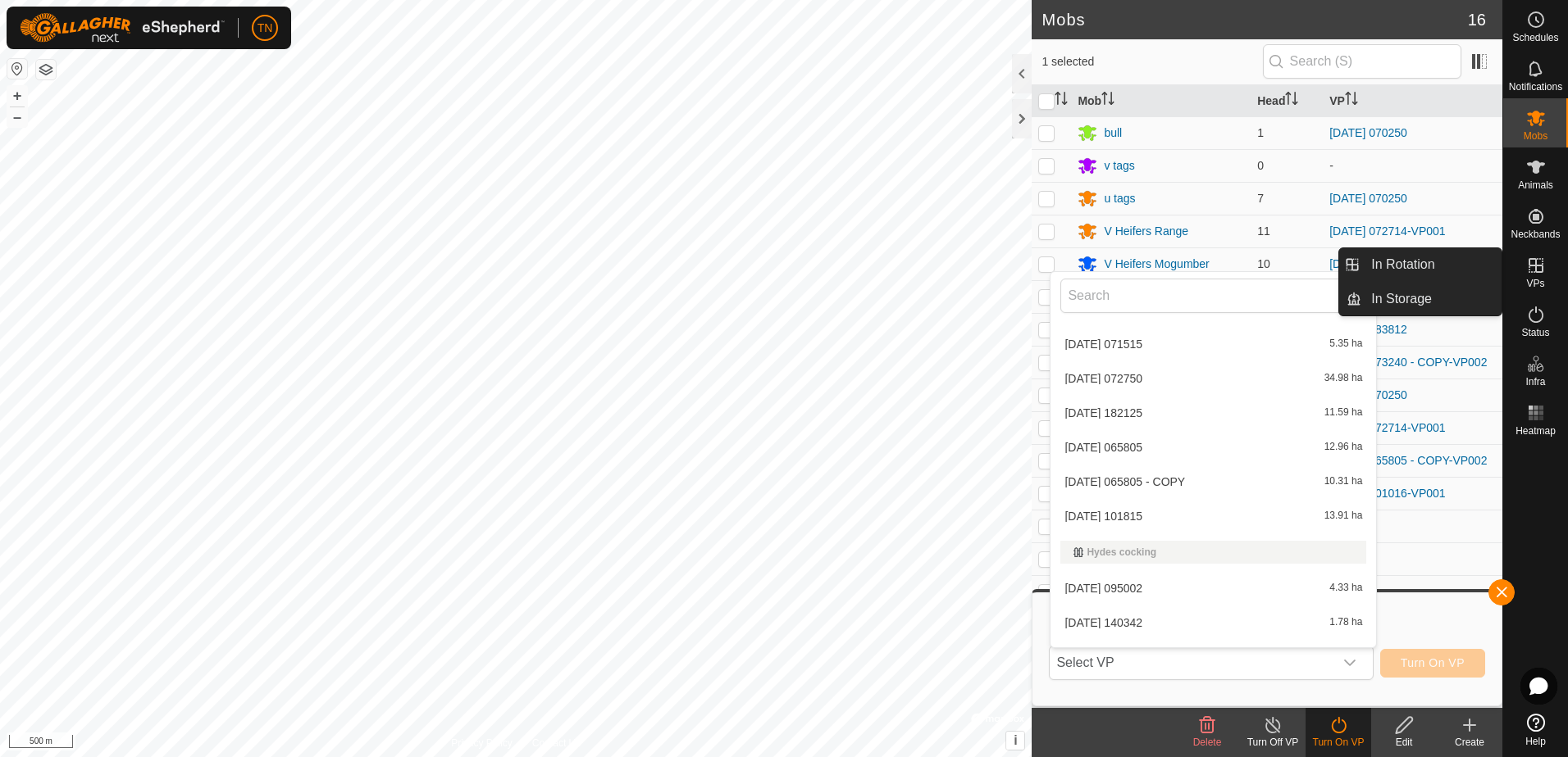
click at [1540, 267] on icon at bounding box center [1535, 266] width 20 height 20
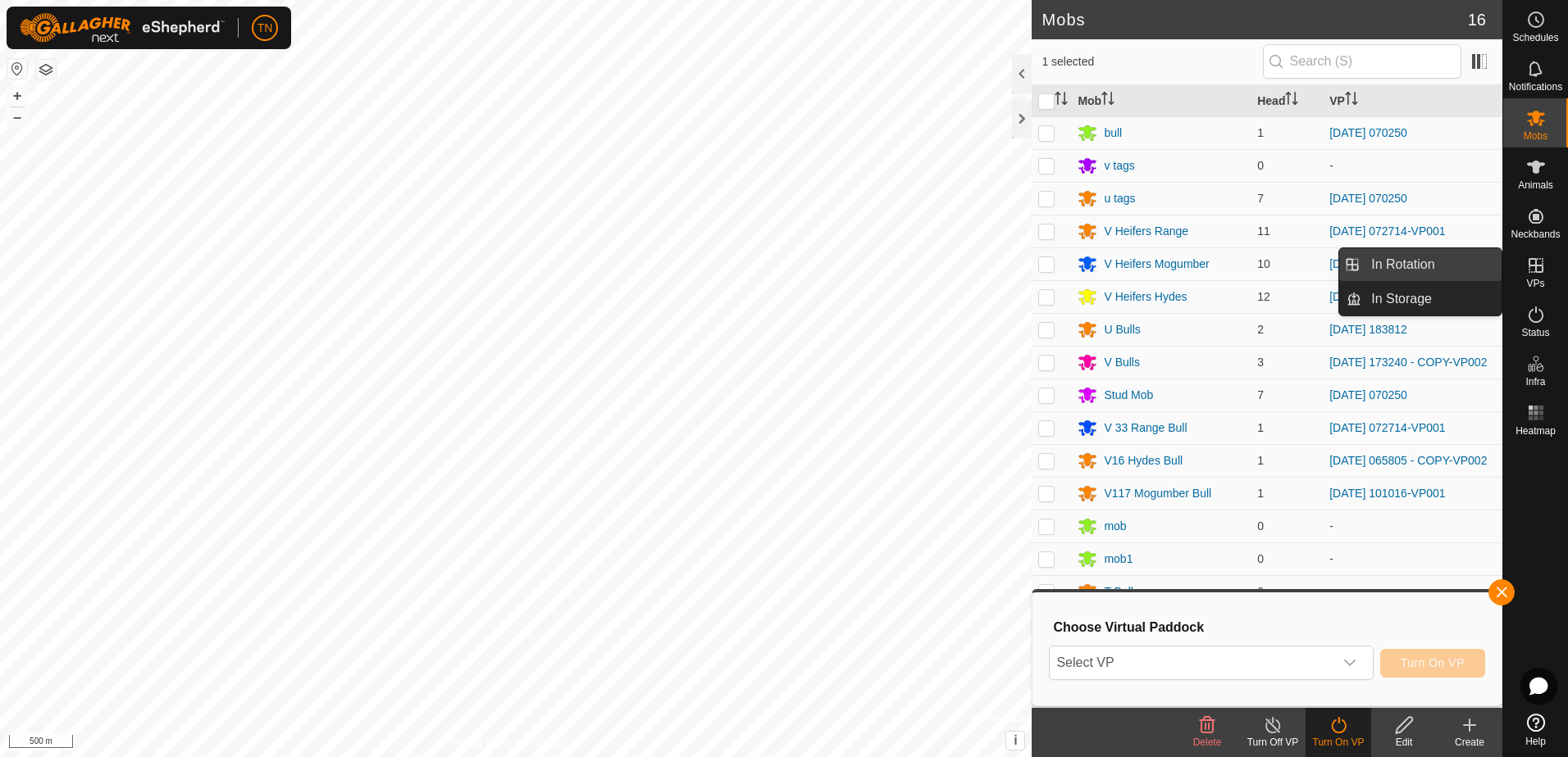
click at [1448, 263] on link "In Rotation" at bounding box center [1430, 265] width 140 height 33
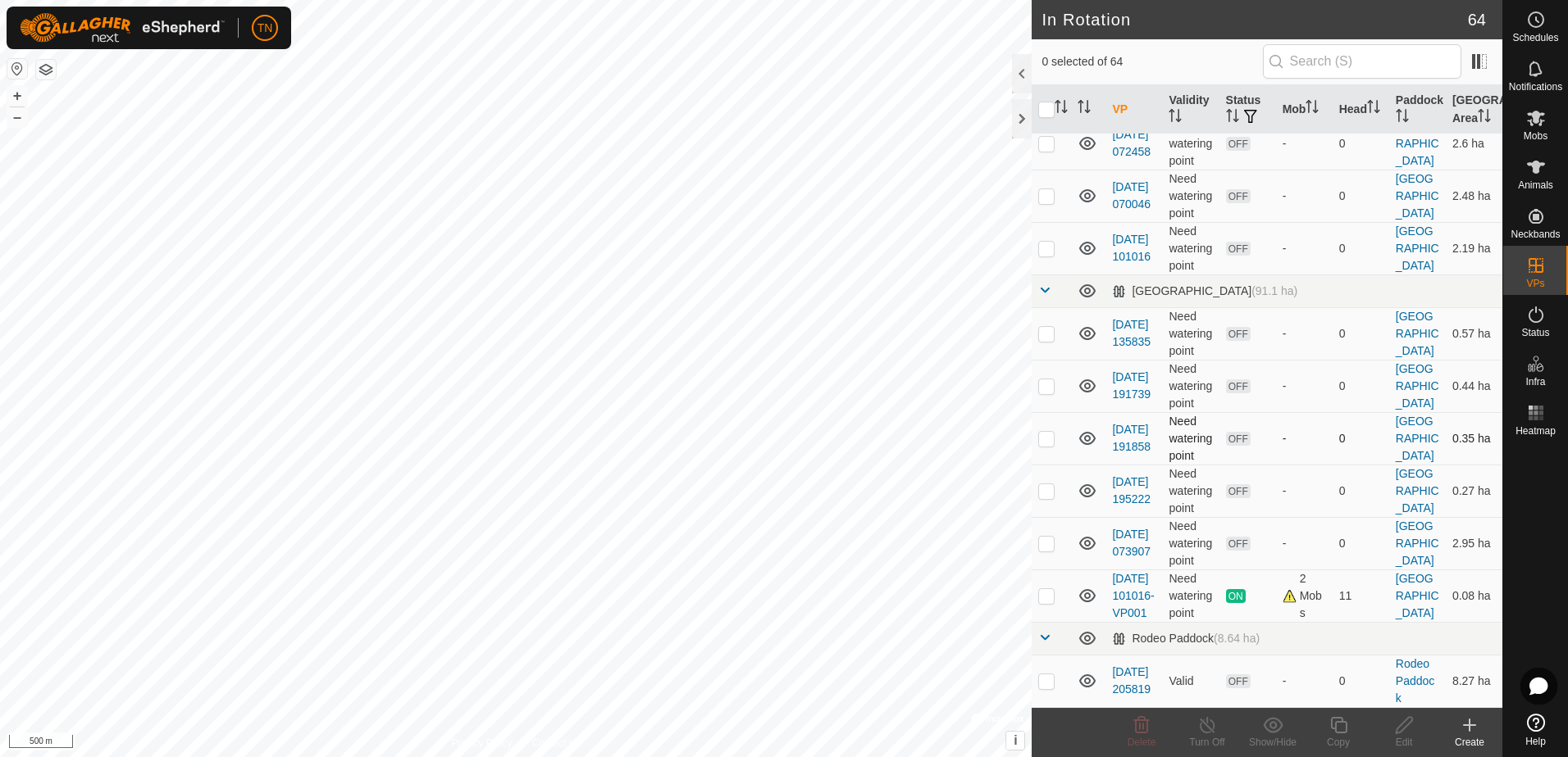
scroll to position [3532, 0]
checkbox input "true"
click at [1534, 136] on span "Mobs" at bounding box center [1535, 136] width 24 height 10
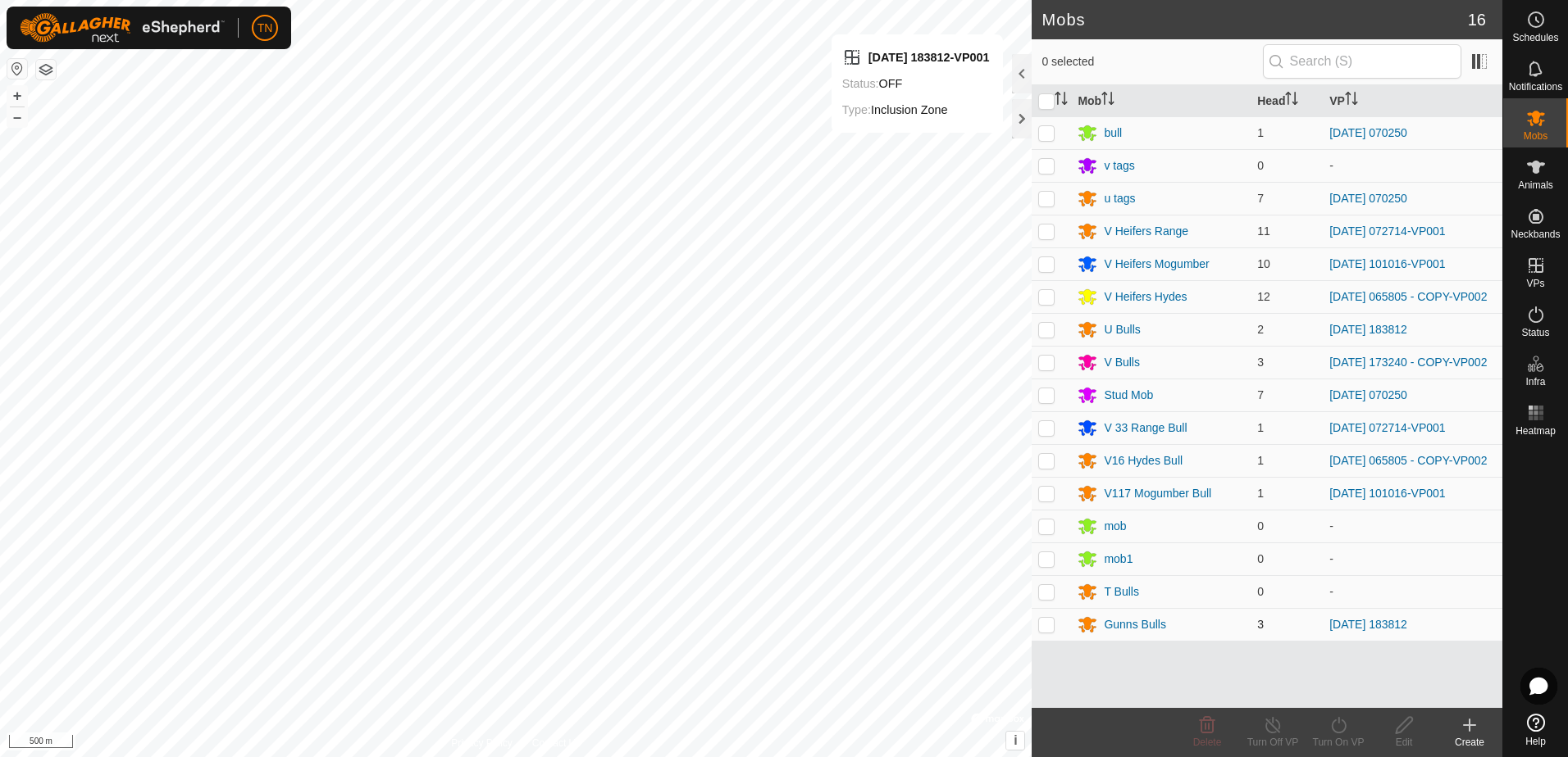
click at [1047, 628] on p-checkbox at bounding box center [1046, 624] width 16 height 13
checkbox input "true"
click at [1330, 727] on icon at bounding box center [1338, 725] width 21 height 20
click at [1337, 695] on link "Now" at bounding box center [1387, 689] width 162 height 33
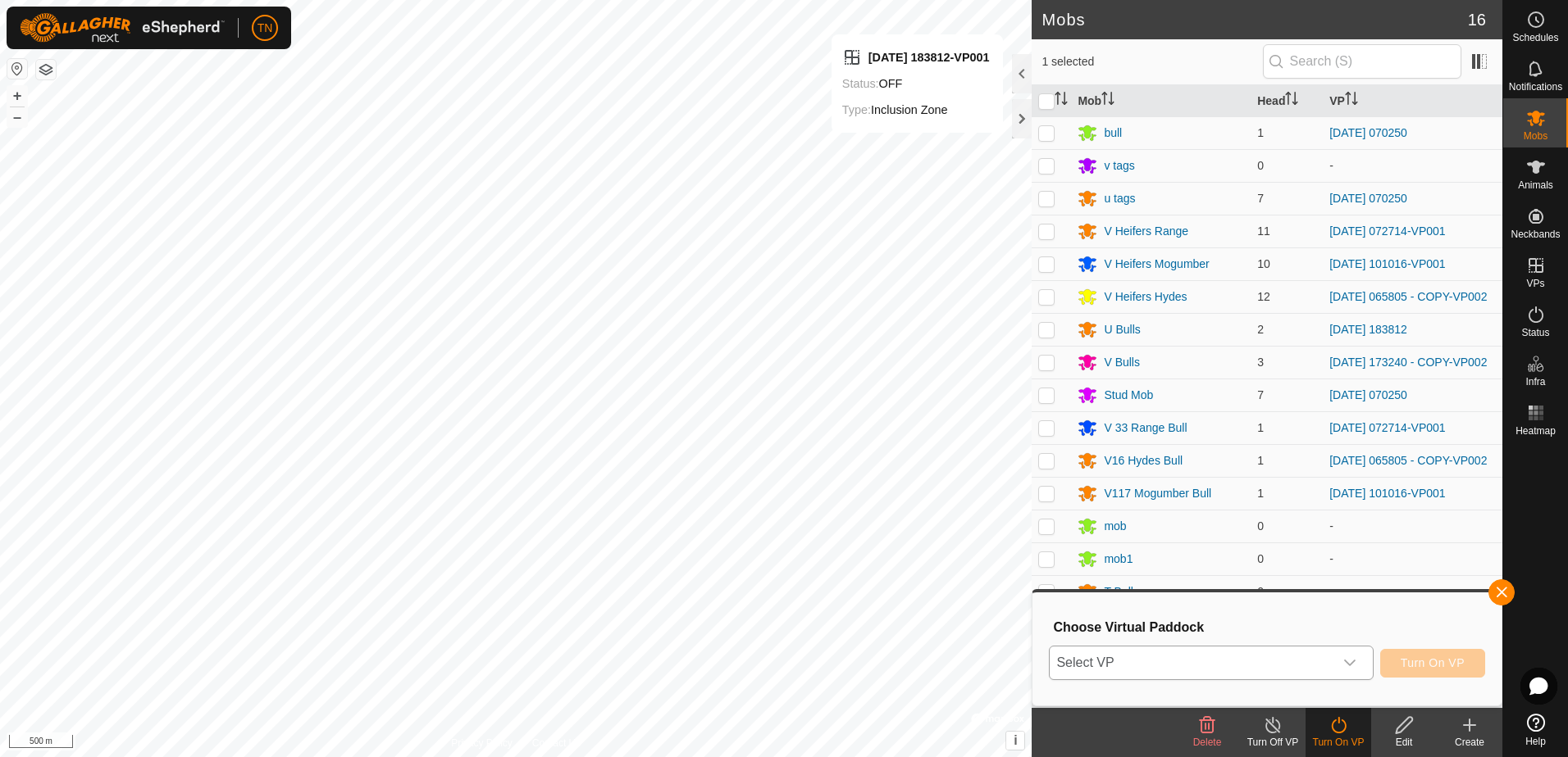
click at [1322, 656] on span "Select VP" at bounding box center [1191, 663] width 283 height 33
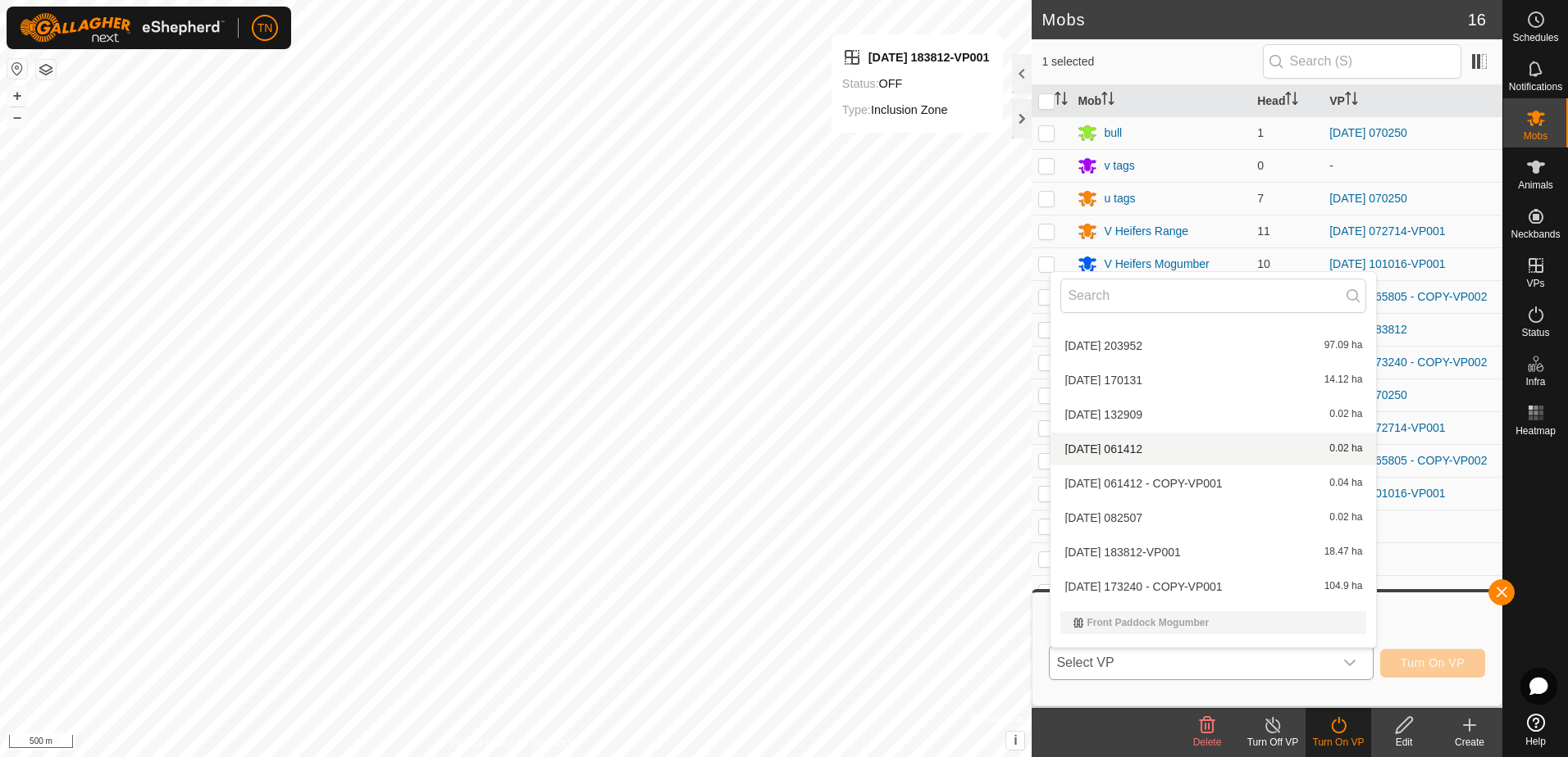
scroll to position [164, 0]
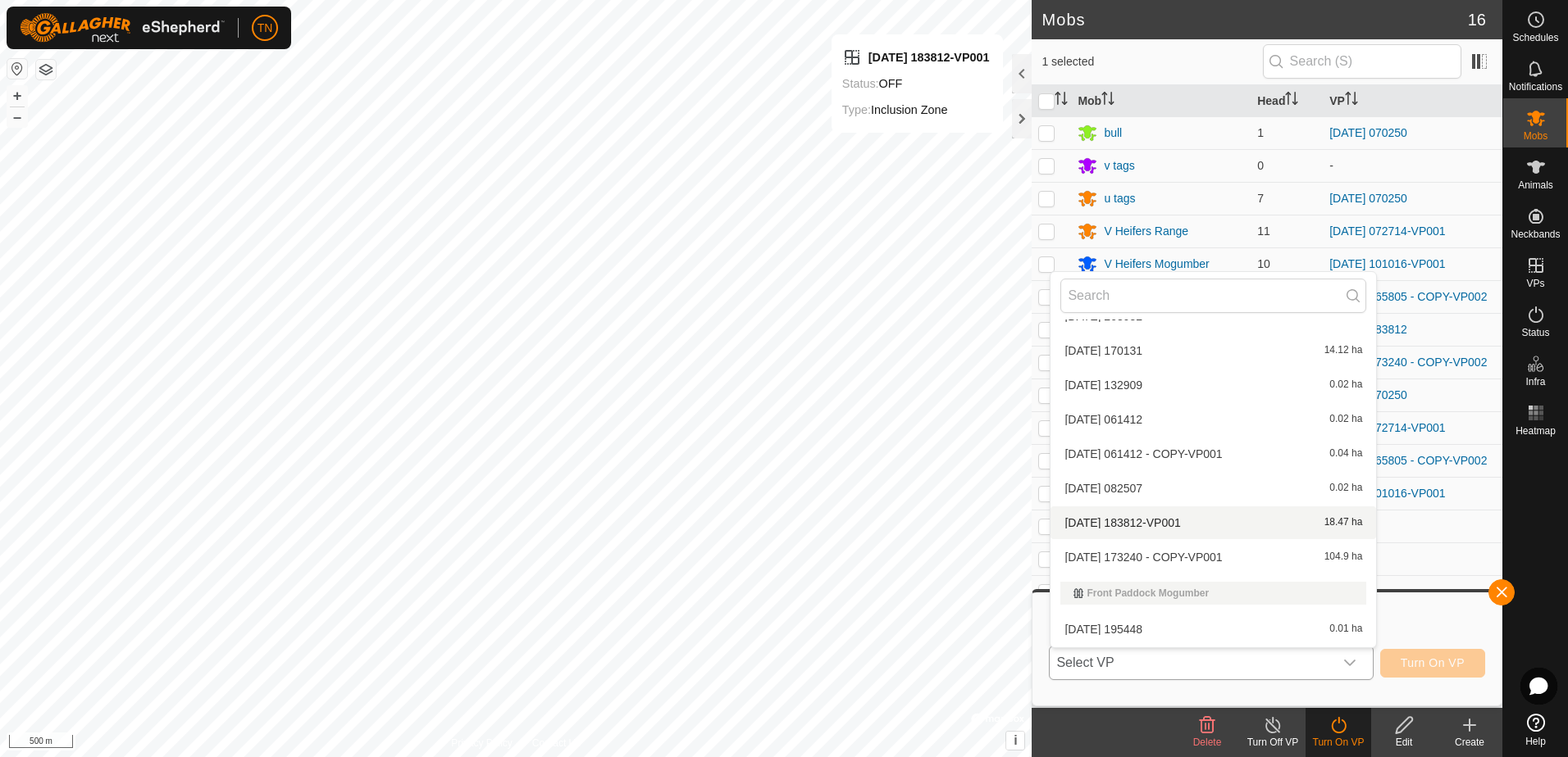
click at [1234, 526] on li "[DATE] 183812-VP001 18.47 ha" at bounding box center [1213, 523] width 326 height 33
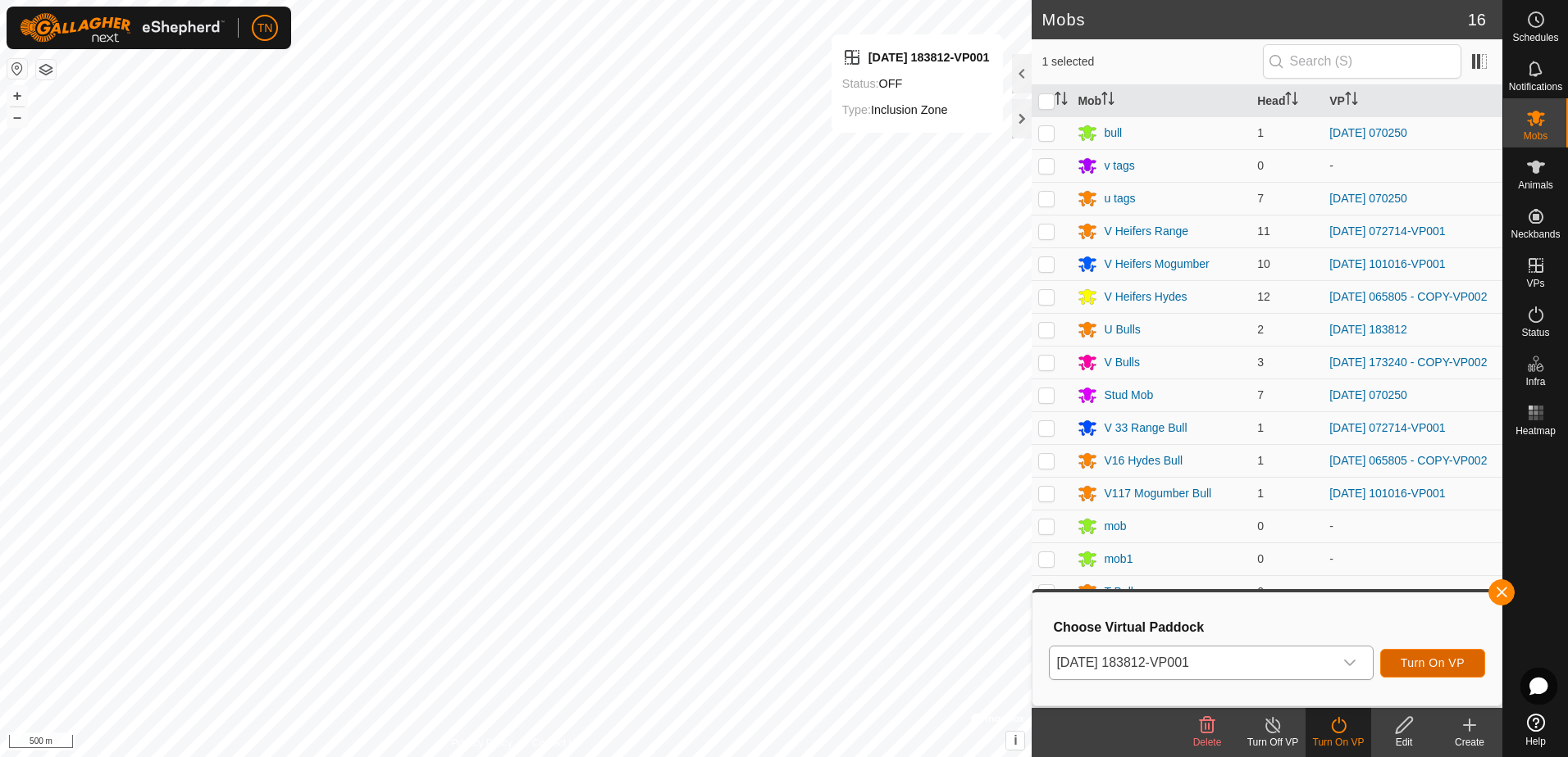
click at [1420, 659] on span "Turn On VP" at bounding box center [1432, 663] width 64 height 13
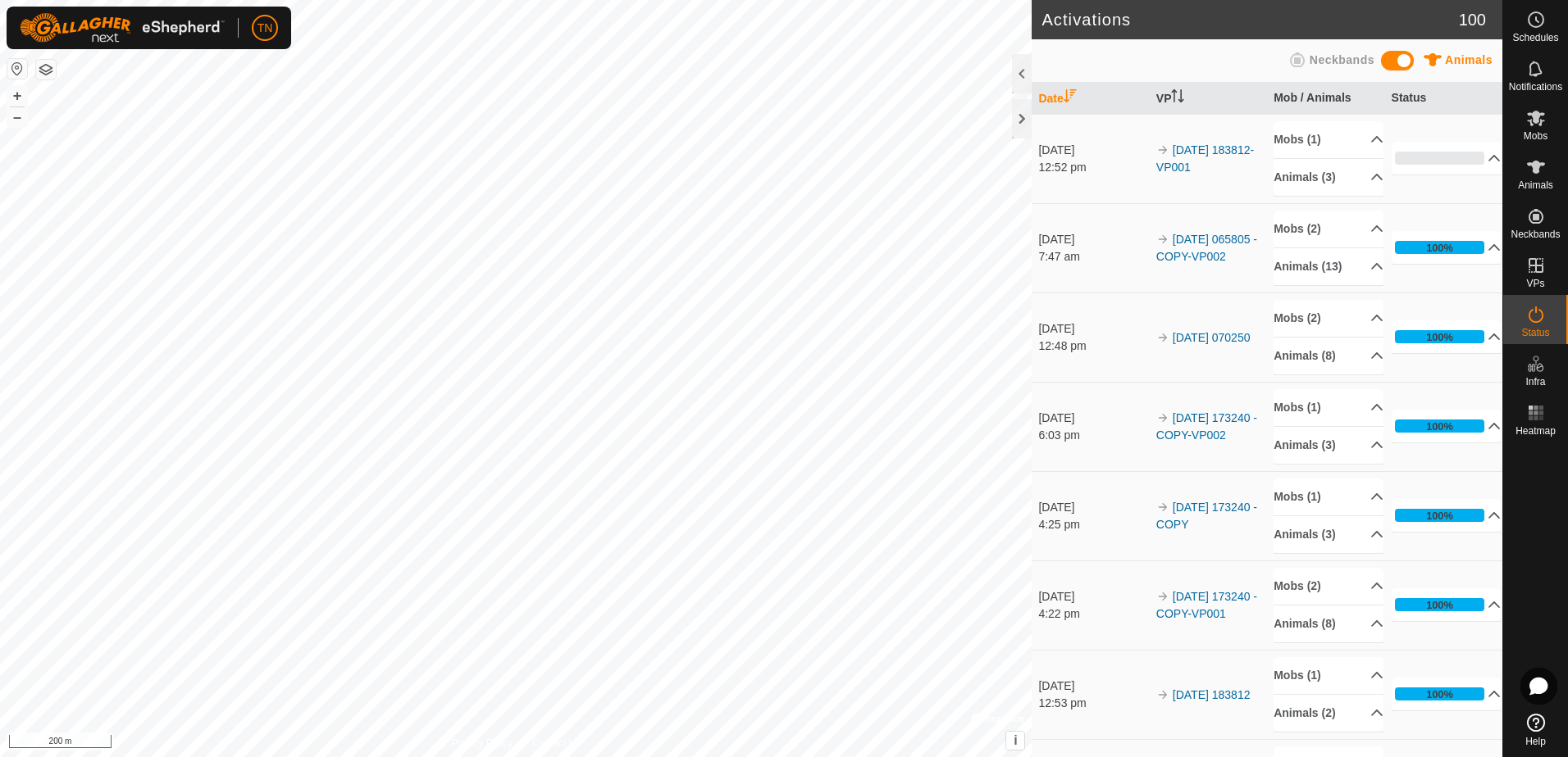
click at [1085, 577] on div "Activations 100 Animals Neckbands Date VP Mob / Animals Status [DATE] 12:52 pm …" at bounding box center [751, 378] width 1502 height 757
